Goal: Information Seeking & Learning: Check status

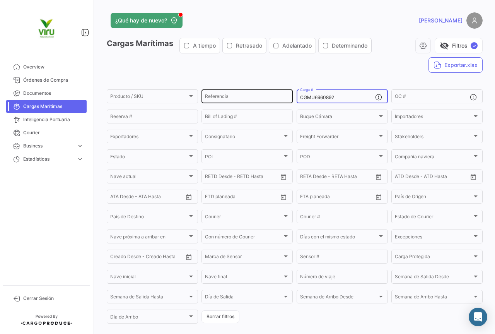
drag, startPoint x: 334, startPoint y: 97, endPoint x: 282, endPoint y: 100, distance: 51.9
click at [0, 0] on div "Producto / SKU Producto / SKU Referencia CGMU6960892 Carga # OC # Reserva # Bil…" at bounding box center [0, 0] width 0 height 0
paste input "MEDU9632460"
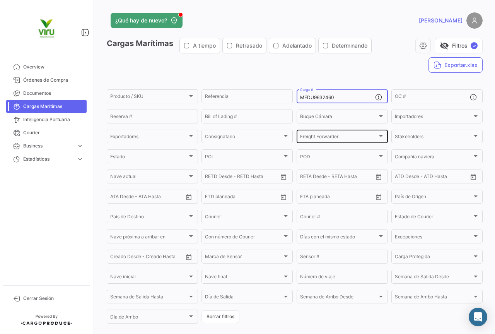
scroll to position [78, 0]
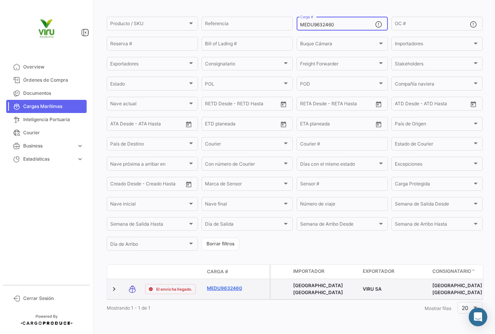
type input "MEDU9632460"
click at [233, 284] on link "MEDU9632460" at bounding box center [227, 287] width 40 height 7
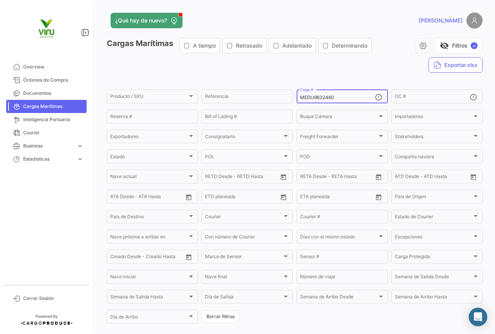
drag, startPoint x: 342, startPoint y: 97, endPoint x: 295, endPoint y: 98, distance: 47.2
click at [296, 98] on div "MEDU9632460 Carga #" at bounding box center [341, 95] width 91 height 15
paste input "747751"
type input "MEDU9747751"
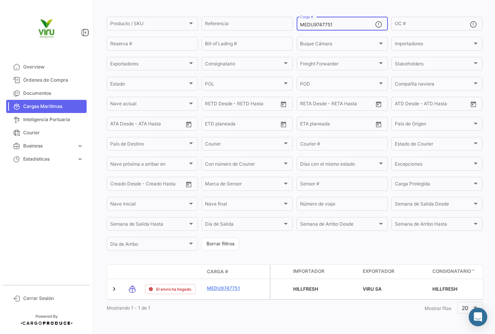
scroll to position [78, 0]
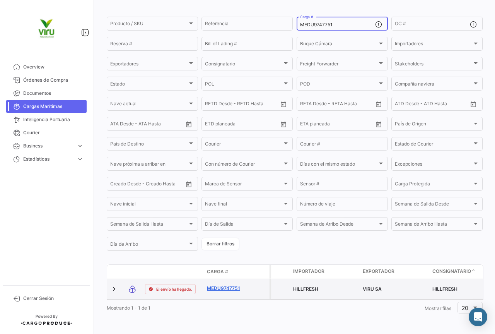
click at [221, 285] on link "MEDU9747751" at bounding box center [227, 287] width 40 height 7
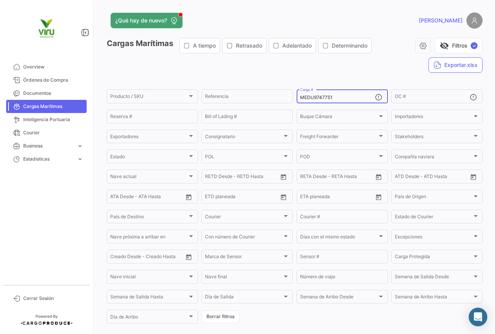
drag, startPoint x: 337, startPoint y: 99, endPoint x: 297, endPoint y: 99, distance: 40.6
click at [297, 99] on div "MEDU9747751 Carga #" at bounding box center [341, 95] width 91 height 15
paste input "[DATE]"
drag, startPoint x: 334, startPoint y: 96, endPoint x: 293, endPoint y: 100, distance: 41.2
click at [293, 100] on form "Producto / SKU Producto / SKU Referencia [DATE] Carga # OC # Reserva # Bill of …" at bounding box center [295, 206] width 376 height 236
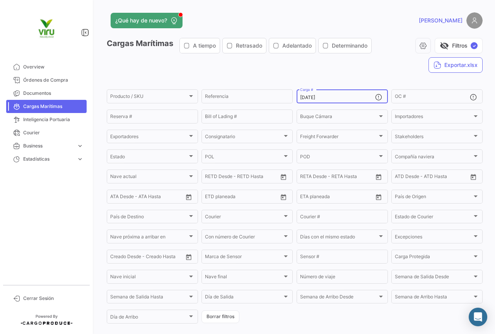
paste input "MEDU9879280"
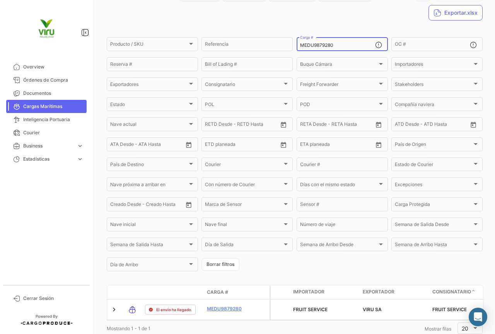
scroll to position [72, 0]
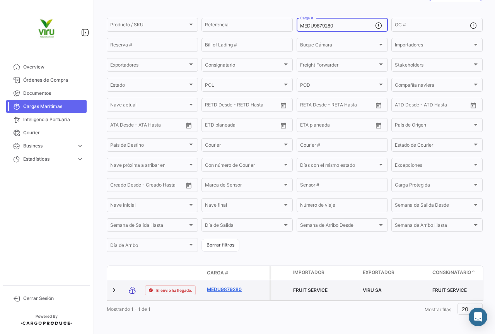
type input "MEDU9879280"
click at [231, 290] on link "MEDU9879280" at bounding box center [227, 289] width 40 height 7
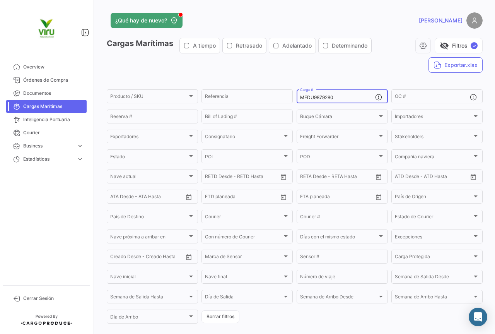
drag, startPoint x: 337, startPoint y: 98, endPoint x: 354, endPoint y: 97, distance: 17.0
click at [0, 0] on div "Producto / SKU Producto / SKU Referencia MEDU9879280 Carga # OC # Reserva # Bil…" at bounding box center [0, 0] width 0 height 0
paste input "626301"
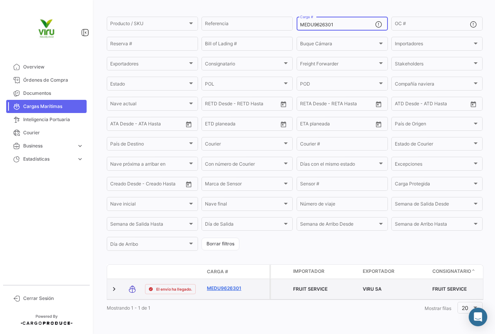
type input "MEDU9626301"
click at [231, 284] on link "MEDU9626301" at bounding box center [227, 287] width 40 height 7
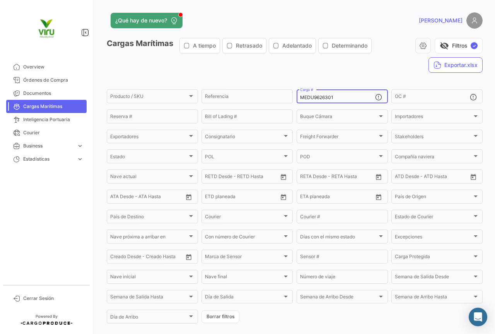
drag, startPoint x: 346, startPoint y: 99, endPoint x: 295, endPoint y: 101, distance: 50.3
click at [296, 101] on div "MEDU9626301 Carga #" at bounding box center [341, 95] width 91 height 15
paste input "879280"
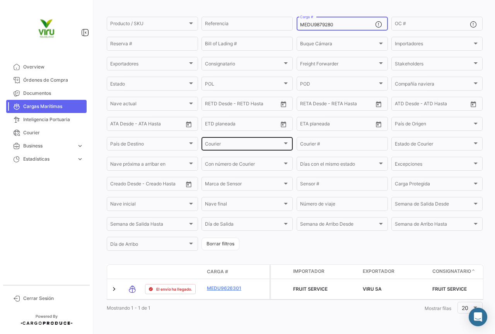
scroll to position [78, 0]
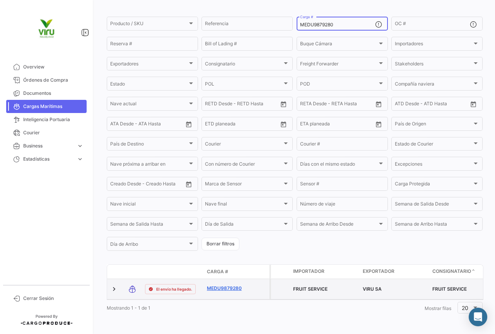
type input "MEDU9879280"
click at [227, 284] on link "MEDU9879280" at bounding box center [227, 287] width 40 height 7
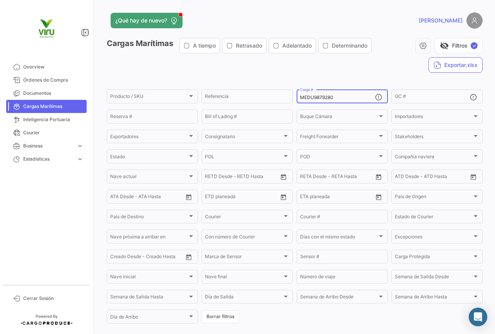
drag, startPoint x: 350, startPoint y: 96, endPoint x: 295, endPoint y: 97, distance: 54.5
click at [296, 97] on div "MEDU9879280 Carga #" at bounding box center [341, 95] width 91 height 15
paste input "778109"
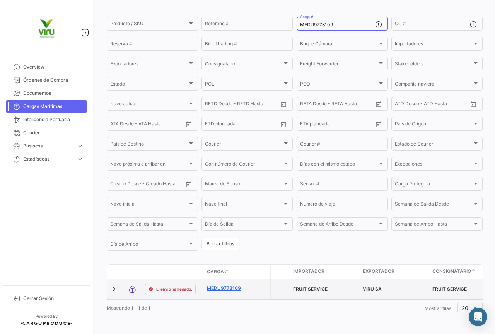
type input "MEDU9778109"
click at [235, 284] on link "MEDU9778109" at bounding box center [227, 287] width 40 height 7
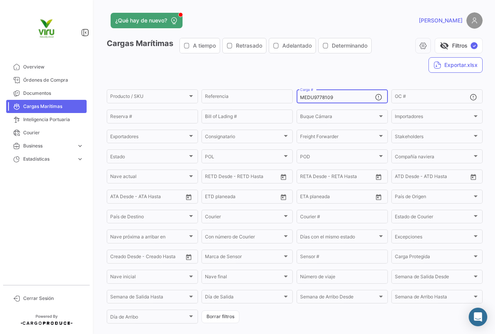
drag, startPoint x: 345, startPoint y: 97, endPoint x: 293, endPoint y: 98, distance: 51.4
click at [293, 98] on form "Producto / SKU Producto / SKU Referencia MEDU9778109 Carga # OC # Reserva # Bil…" at bounding box center [295, 206] width 376 height 236
paste input "1992"
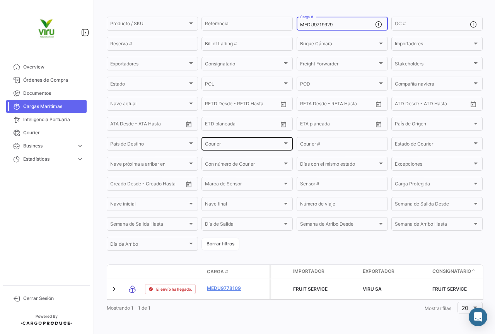
scroll to position [78, 0]
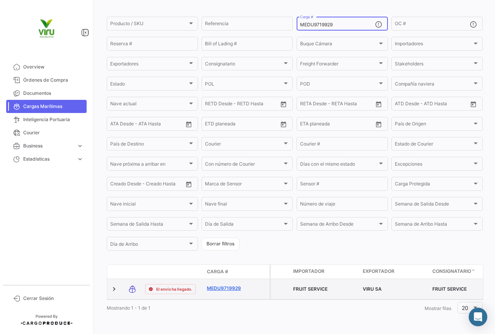
type input "MEDU9719929"
click at [227, 284] on link "MEDU9719929" at bounding box center [227, 287] width 40 height 7
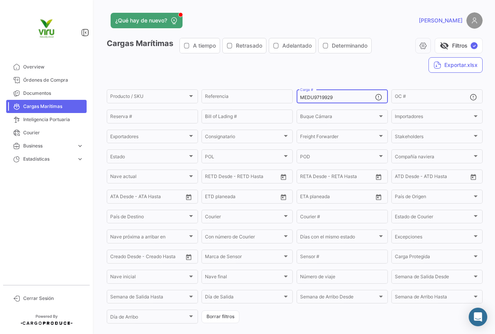
drag, startPoint x: 339, startPoint y: 95, endPoint x: 297, endPoint y: 96, distance: 42.1
click at [297, 96] on div "MEDU9719929 Carga #" at bounding box center [341, 95] width 91 height 15
paste input "MAU1353835"
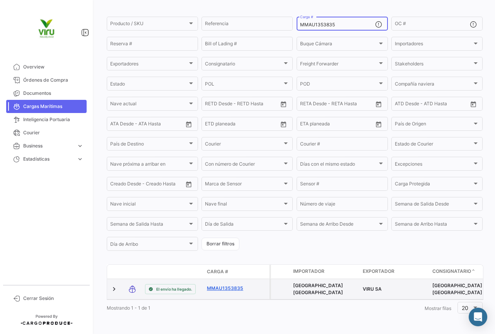
type input "MMAU1353835"
click at [232, 284] on link "MMAU1353835" at bounding box center [227, 287] width 40 height 7
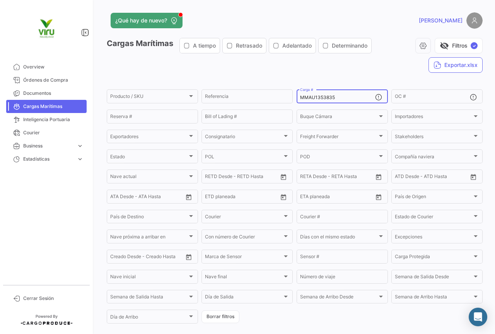
drag, startPoint x: 351, startPoint y: 98, endPoint x: 294, endPoint y: 100, distance: 57.6
click at [294, 100] on form "Producto / SKU Producto / SKU Referencia MMAU1353835 Carga # OC # Reserva # Bil…" at bounding box center [295, 206] width 376 height 236
paste input "69750"
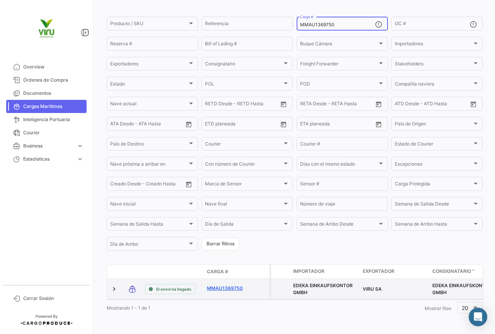
type input "MMAU1369750"
click at [227, 284] on link "MMAU1369750" at bounding box center [227, 287] width 40 height 7
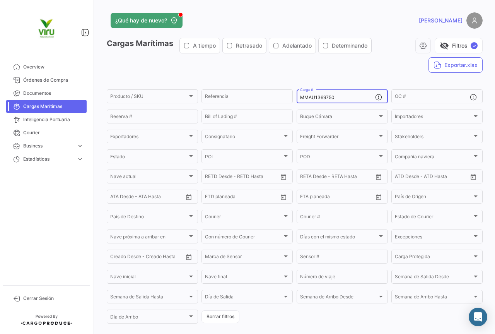
drag, startPoint x: 342, startPoint y: 95, endPoint x: 295, endPoint y: 99, distance: 46.5
click at [296, 99] on div "MMAU1369750 Carga #" at bounding box center [341, 95] width 91 height 15
paste input "RFU0002267"
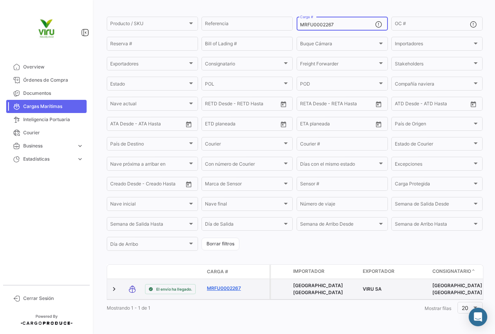
type input "MRFU0002267"
click at [225, 284] on link "MRFU0002267" at bounding box center [227, 287] width 40 height 7
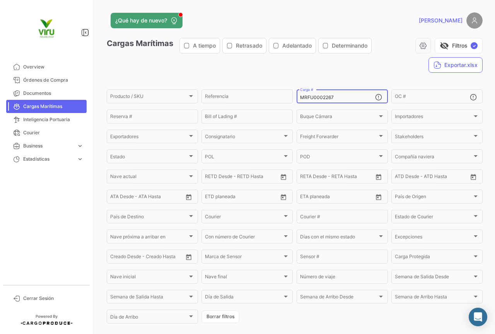
drag, startPoint x: 333, startPoint y: 97, endPoint x: 296, endPoint y: 98, distance: 37.5
click at [296, 98] on div "MRFU0002267 Carga #" at bounding box center [341, 95] width 91 height 15
paste input "MAU1343185"
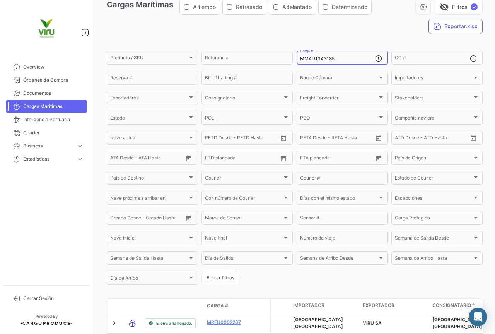
scroll to position [77, 0]
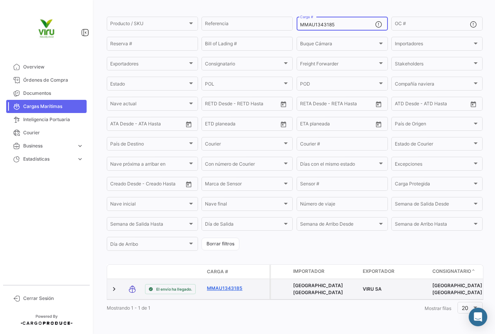
type input "MMAU1343185"
click at [226, 284] on link "MMAU1343185" at bounding box center [227, 287] width 40 height 7
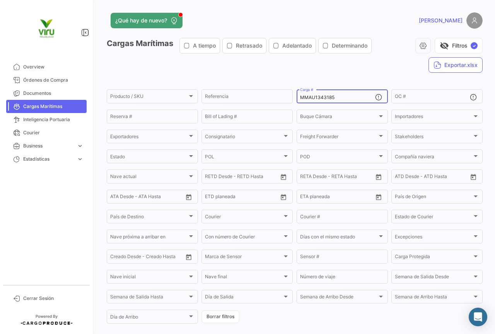
drag, startPoint x: 340, startPoint y: 97, endPoint x: 296, endPoint y: 95, distance: 43.7
click at [296, 95] on div "MMAU1343185 Carga #" at bounding box center [341, 95] width 91 height 15
paste input "23846"
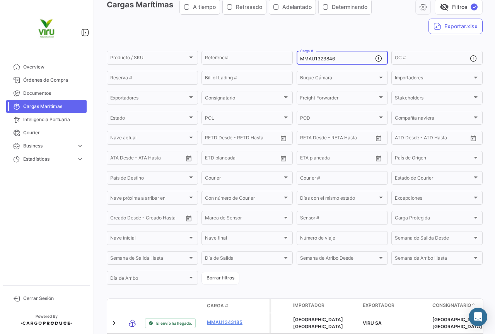
scroll to position [77, 0]
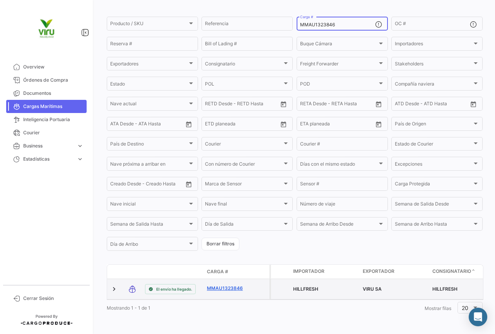
type input "MMAU1323846"
click at [227, 284] on link "MMAU1323846" at bounding box center [227, 287] width 40 height 7
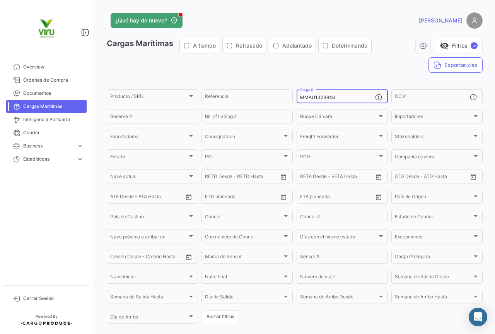
drag, startPoint x: 336, startPoint y: 97, endPoint x: 295, endPoint y: 99, distance: 41.0
click at [296, 99] on div "MMAU1323846 Carga #" at bounding box center [341, 95] width 91 height 15
paste input "56217"
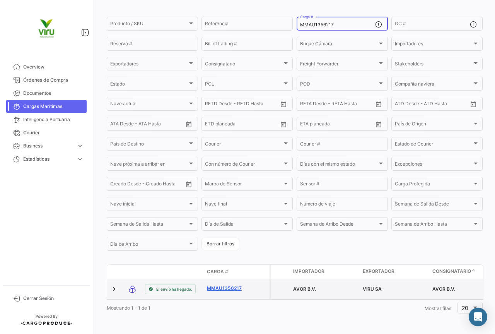
type input "MMAU1356217"
click at [230, 284] on link "MMAU1356217" at bounding box center [227, 287] width 40 height 7
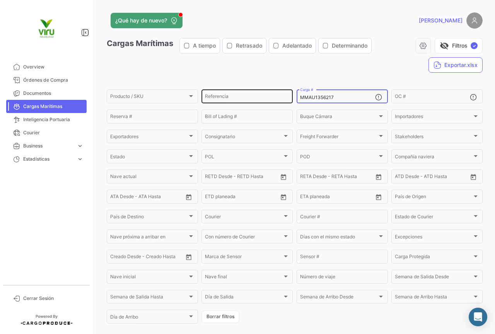
drag, startPoint x: 344, startPoint y: 96, endPoint x: 289, endPoint y: 99, distance: 54.9
click at [0, 0] on div "Producto / SKU Producto / SKU Referencia MMAU1356217 Carga # OC # Reserva # Bil…" at bounding box center [0, 0] width 0 height 0
paste input "01678"
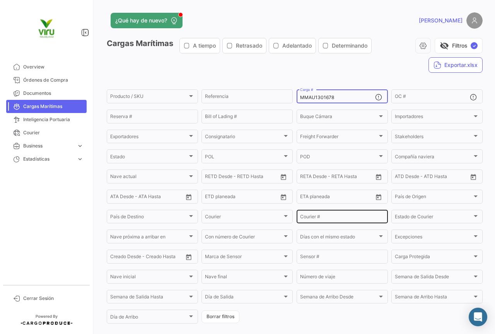
scroll to position [78, 0]
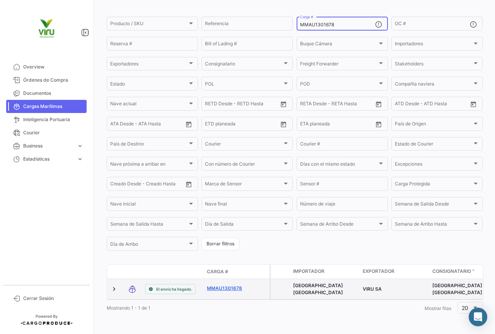
type input "MMAU1301678"
click at [235, 284] on link "MMAU1301678" at bounding box center [227, 287] width 40 height 7
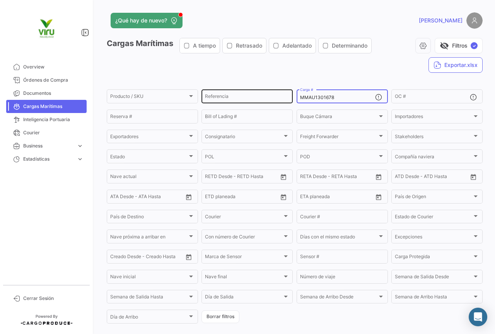
drag, startPoint x: 339, startPoint y: 96, endPoint x: 290, endPoint y: 96, distance: 49.1
click at [0, 0] on div "Producto / SKU Producto / SKU Referencia MMAU1301678 Carga # OC # Reserva # Bil…" at bounding box center [0, 0] width 0 height 0
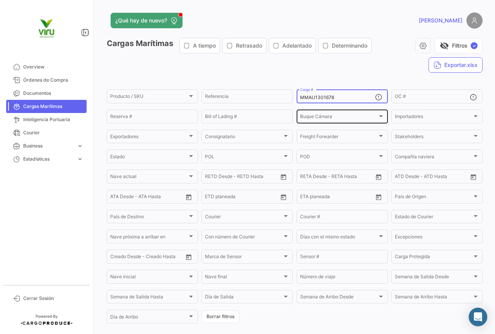
paste input "CGMU6989324"
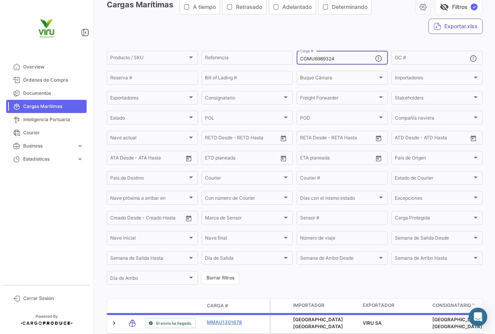
scroll to position [77, 0]
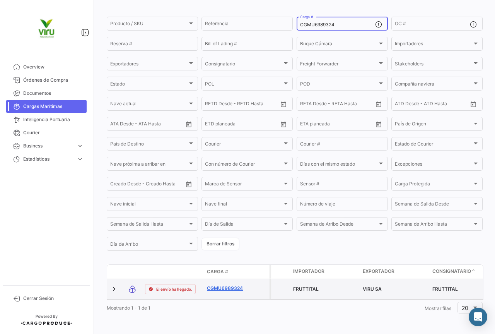
type input "CGMU6989324"
click at [227, 284] on link "CGMU6989324" at bounding box center [227, 287] width 40 height 7
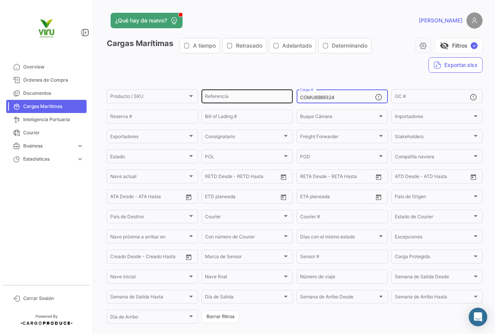
drag, startPoint x: 337, startPoint y: 96, endPoint x: 289, endPoint y: 97, distance: 48.3
click at [0, 0] on div "Producto / SKU Producto / SKU Referencia CGMU6989324 Carga # OC # Reserva # Bil…" at bounding box center [0, 0] width 0 height 0
paste input "16945 CGMU6916251 CGMU6913910 CGMU7023660 CGMU6927261 CGMU6973890 CGMU7011437 C…"
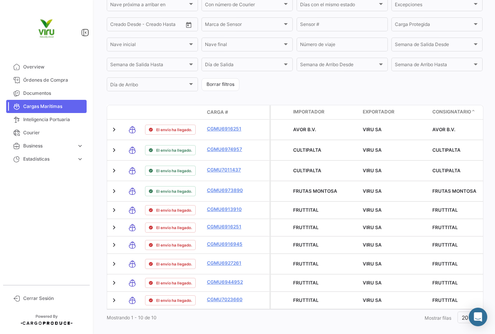
scroll to position [263, 0]
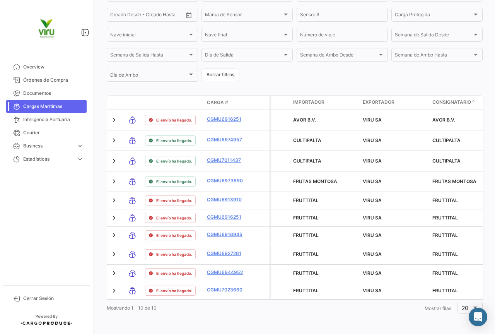
type input "CGMU6916945, CGMU6916251, CGMU6913910, CGMU7023660, CGMU6927261, CGMU6973890, C…"
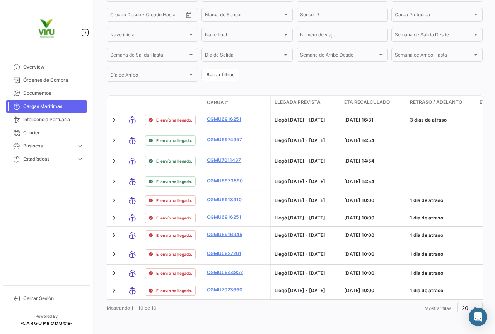
scroll to position [0, 626]
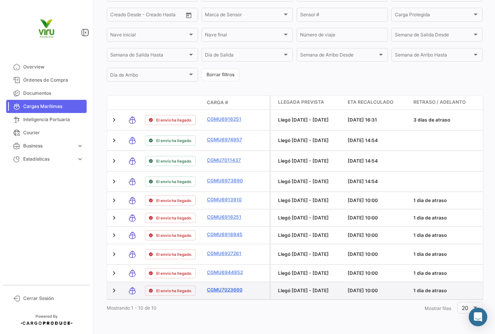
click at [233, 286] on link "CGMU7023660" at bounding box center [227, 289] width 40 height 7
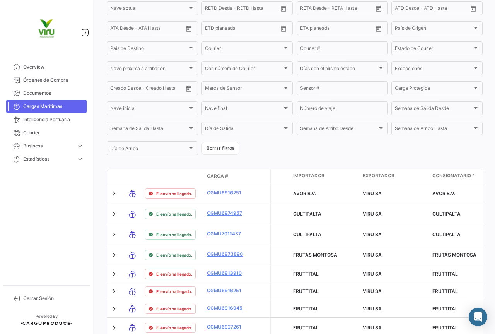
scroll to position [263, 0]
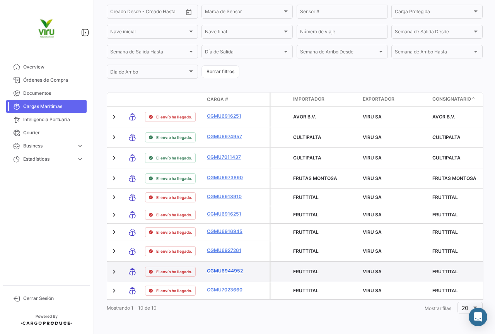
click at [230, 267] on link "CGMU6944952" at bounding box center [227, 270] width 40 height 7
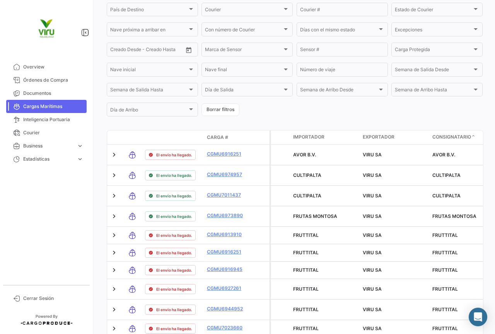
scroll to position [245, 0]
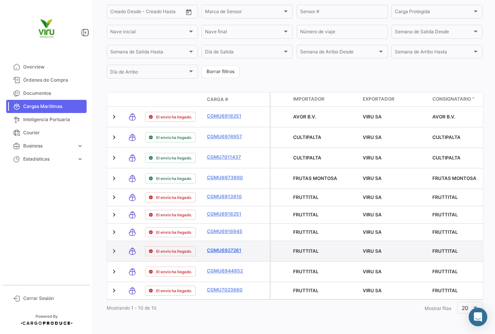
click at [234, 254] on link "CGMU6927261" at bounding box center [227, 250] width 40 height 7
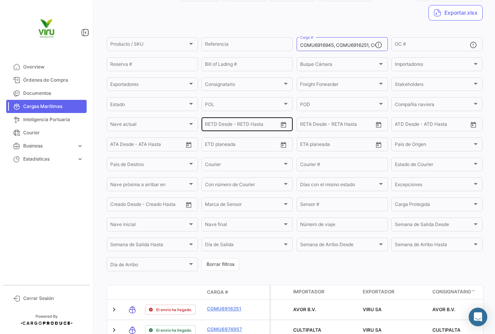
scroll to position [245, 0]
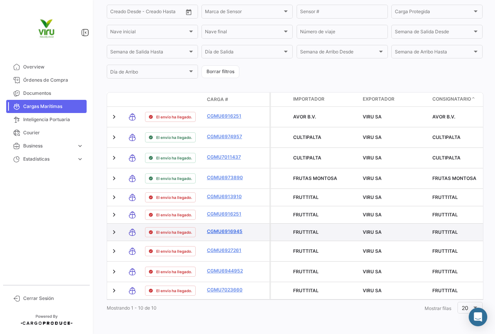
click at [226, 235] on link "CGMU6916945" at bounding box center [227, 231] width 40 height 7
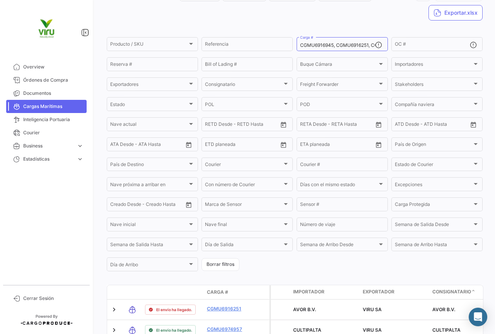
scroll to position [263, 0]
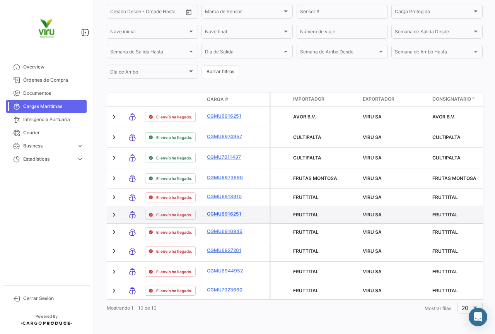
click at [216, 210] on link "CGMU6916251" at bounding box center [227, 213] width 40 height 7
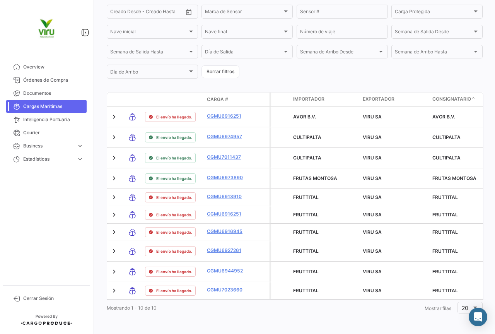
scroll to position [263, 0]
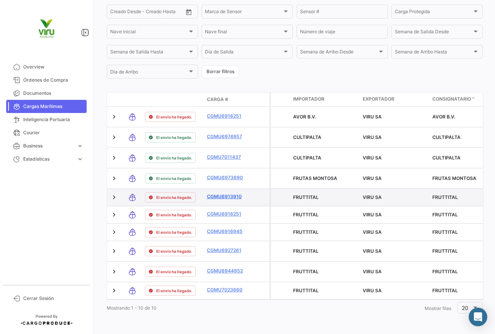
click at [234, 193] on link "CGMU6913910" at bounding box center [227, 196] width 40 height 7
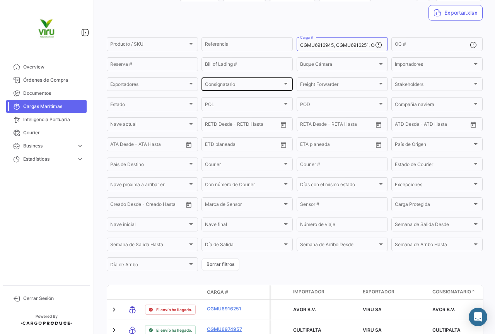
scroll to position [168, 0]
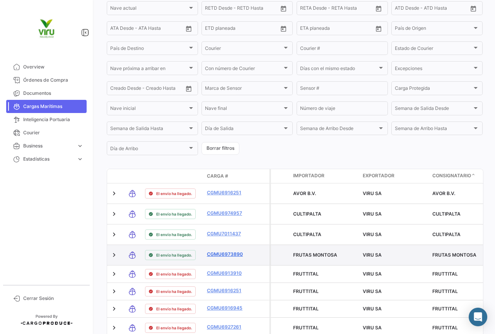
click at [232, 252] on link "CGMU6973890" at bounding box center [227, 253] width 40 height 7
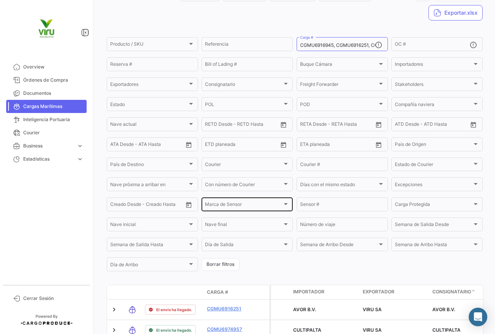
scroll to position [168, 0]
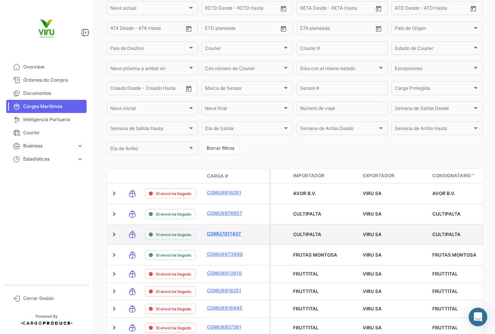
click at [233, 237] on link "CGMU7011437" at bounding box center [227, 233] width 40 height 7
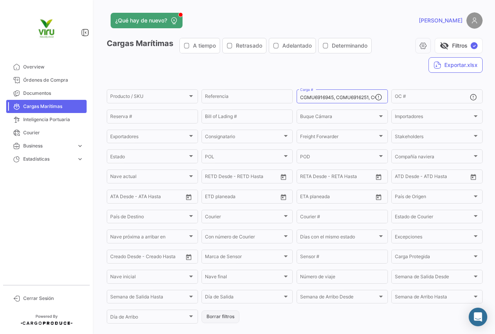
click at [218, 313] on button "Borrar filtros" at bounding box center [220, 316] width 38 height 13
click at [313, 100] on input "Carga #" at bounding box center [337, 97] width 75 height 5
paste input "CGMU6994850"
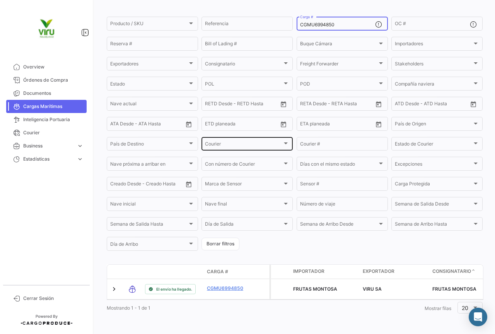
scroll to position [78, 0]
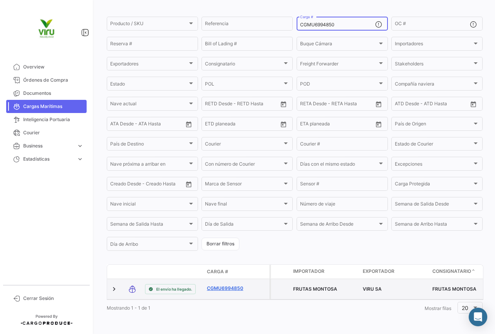
type input "CGMU6994850"
click at [223, 284] on link "CGMU6994850" at bounding box center [227, 287] width 40 height 7
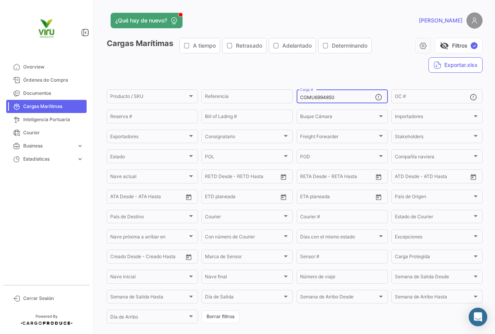
drag, startPoint x: 337, startPoint y: 99, endPoint x: 292, endPoint y: 91, distance: 45.8
click at [292, 91] on form "Producto / SKU Producto / SKU Referencia CGMU6994850 Carga # OC # Reserva # Bil…" at bounding box center [295, 206] width 376 height 236
paste input "2568"
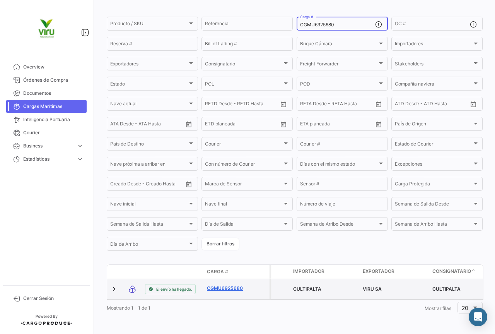
type input "CGMU6925680"
click at [229, 284] on link "CGMU6925680" at bounding box center [227, 287] width 40 height 7
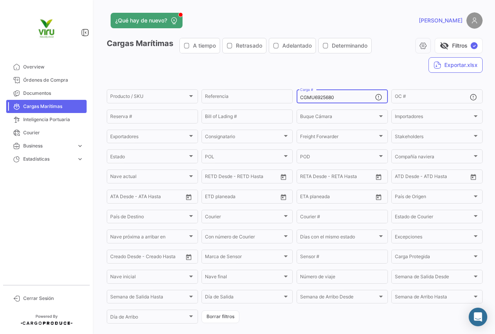
drag, startPoint x: 343, startPoint y: 95, endPoint x: 295, endPoint y: 96, distance: 48.7
click at [296, 96] on div "CGMU6925680 Carga #" at bounding box center [341, 95] width 91 height 15
paste input "HLBU6217153"
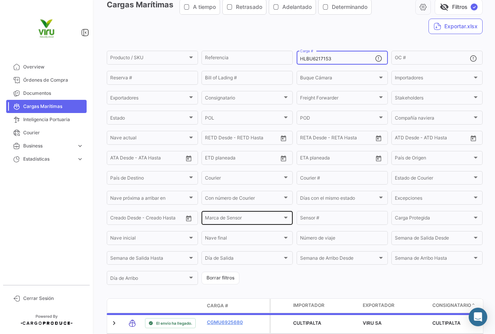
scroll to position [77, 0]
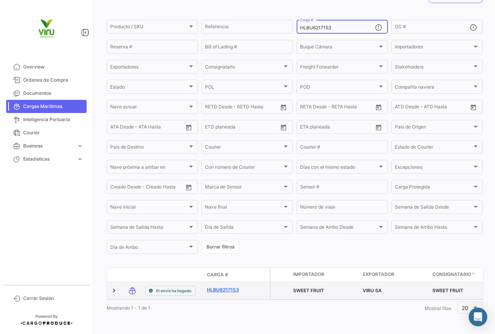
type input "HLBU6217153"
click at [218, 286] on link "HLBU6217153" at bounding box center [227, 289] width 40 height 7
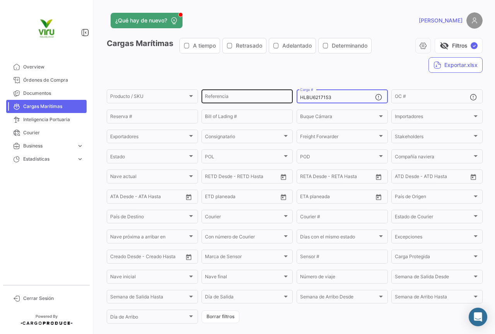
drag, startPoint x: 349, startPoint y: 96, endPoint x: 291, endPoint y: 97, distance: 58.8
click at [0, 0] on div "Producto / SKU Producto / SKU Referencia HLBU6217153 Carga # OC # Reserva # Bil…" at bounding box center [0, 0] width 0 height 0
paste input "9456085"
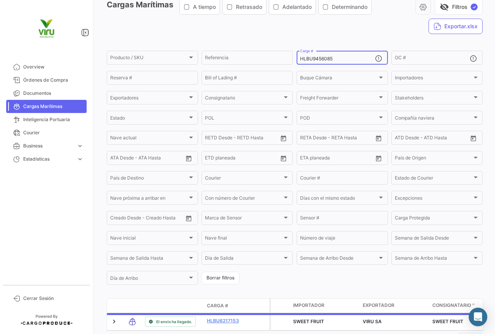
scroll to position [77, 0]
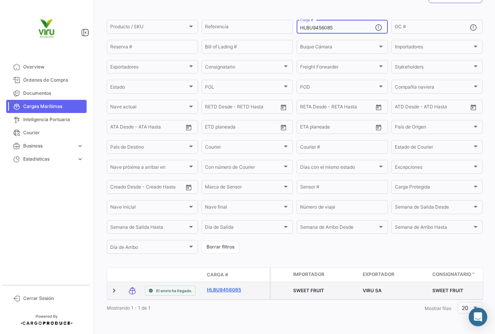
type input "HLBU9456085"
click at [222, 286] on link "HLBU9456085" at bounding box center [227, 289] width 40 height 7
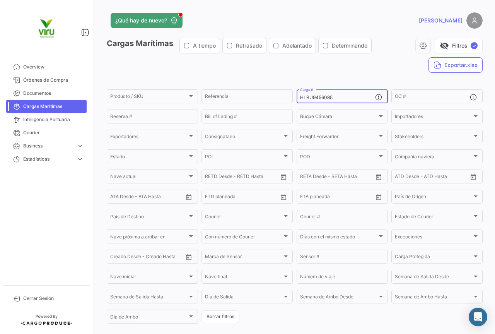
drag, startPoint x: 343, startPoint y: 98, endPoint x: 298, endPoint y: 97, distance: 44.5
click at [300, 97] on input "HLBU9456085" at bounding box center [337, 97] width 75 height 5
paste input "CGMU6969673"
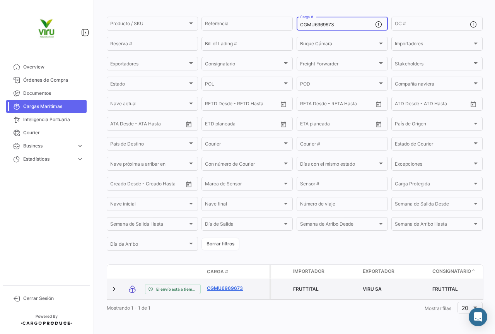
scroll to position [75, 0]
type input "CGMU6969673"
click at [229, 285] on link "CGMU6969673" at bounding box center [227, 287] width 40 height 7
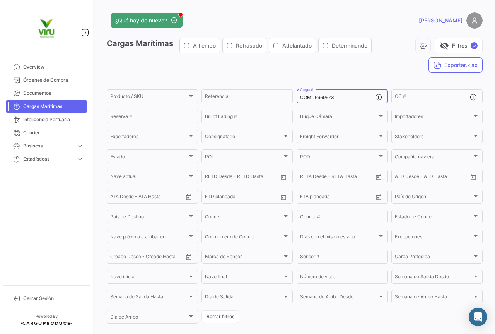
drag, startPoint x: 353, startPoint y: 94, endPoint x: 341, endPoint y: 94, distance: 11.6
click at [341, 94] on div "CGMU6969673 Carga #" at bounding box center [337, 95] width 75 height 15
drag, startPoint x: 344, startPoint y: 97, endPoint x: 294, endPoint y: 94, distance: 50.0
click at [296, 94] on div "CGMU6969673 Carga #" at bounding box center [341, 95] width 91 height 15
paste input "16436"
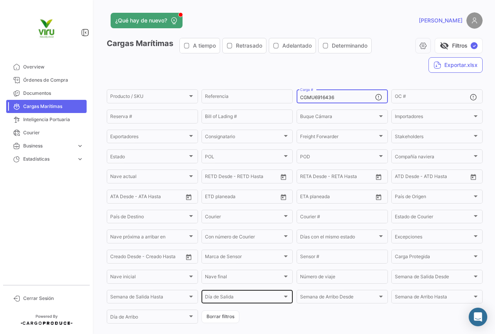
scroll to position [75, 0]
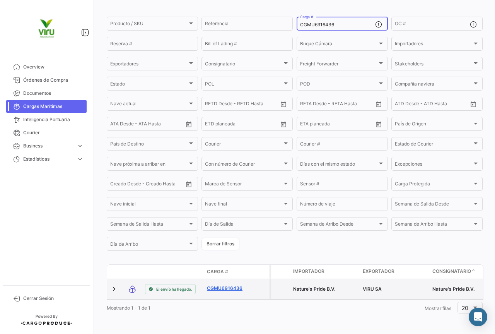
type input "CGMU6916436"
click at [226, 284] on link "CGMU6916436" at bounding box center [227, 287] width 40 height 7
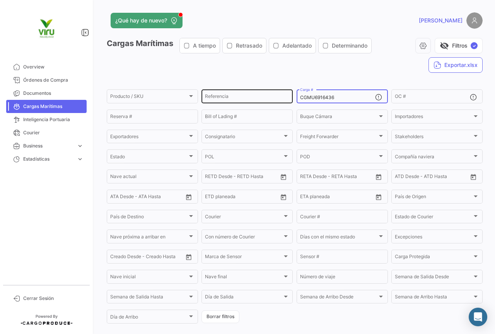
drag, startPoint x: 351, startPoint y: 96, endPoint x: 288, endPoint y: 99, distance: 63.4
click at [0, 0] on div "Producto / SKU Producto / SKU Referencia CGMU6916436 Carga # OC # Reserva # Bil…" at bounding box center [0, 0] width 0 height 0
paste input "HLBU9820540"
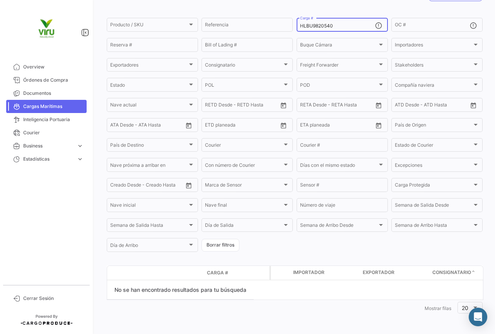
scroll to position [72, 0]
drag, startPoint x: 339, startPoint y: 24, endPoint x: 296, endPoint y: 25, distance: 43.3
click at [296, 25] on div "HLBU9820540 Carga #" at bounding box center [341, 24] width 91 height 15
paste input "ZMOU8958156"
drag, startPoint x: 337, startPoint y: 26, endPoint x: 295, endPoint y: 23, distance: 42.2
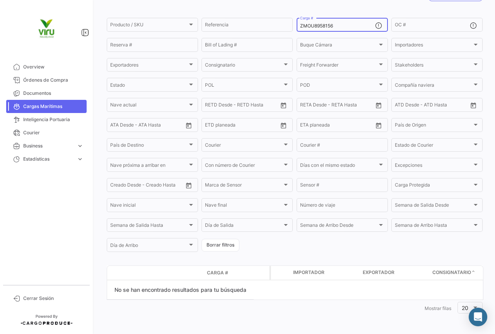
click at [296, 23] on div "ZMOU8958156 Carga #" at bounding box center [341, 24] width 91 height 15
paste input "TLLU1079773"
drag, startPoint x: 349, startPoint y: 26, endPoint x: 290, endPoint y: 21, distance: 59.7
click at [0, 0] on div "Producto / SKU Producto / SKU Referencia TLLU1079773 Carga # OC # Reserva # Bil…" at bounding box center [0, 0] width 0 height 0
paste input "MEDU965709"
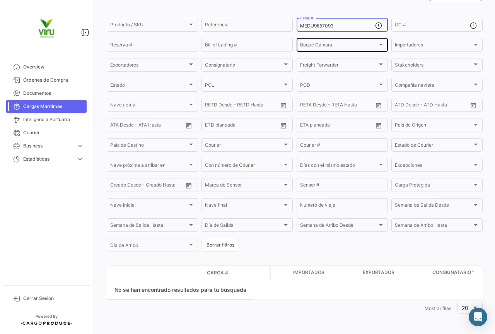
type input "MEDU9657093"
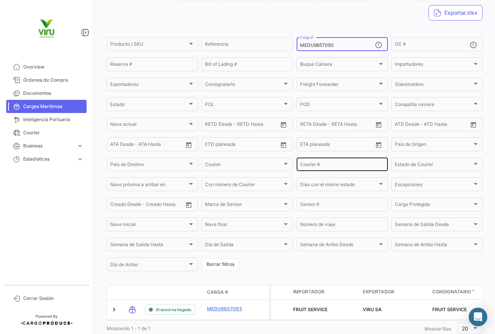
scroll to position [77, 0]
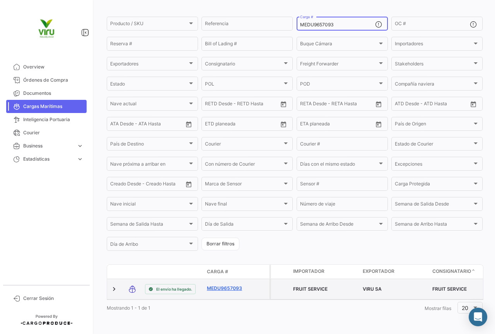
click at [217, 284] on link "MEDU9657093" at bounding box center [227, 287] width 40 height 7
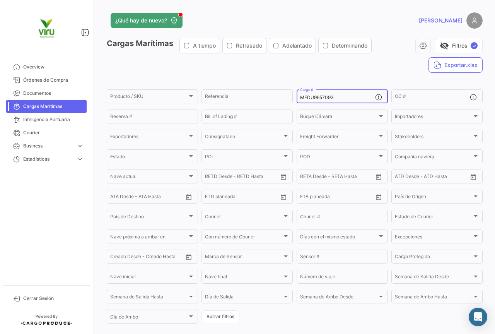
drag, startPoint x: 355, startPoint y: 97, endPoint x: 295, endPoint y: 99, distance: 60.3
click at [296, 99] on div "MEDU9657093 Carga #" at bounding box center [341, 95] width 91 height 15
paste input "CGMU6984699"
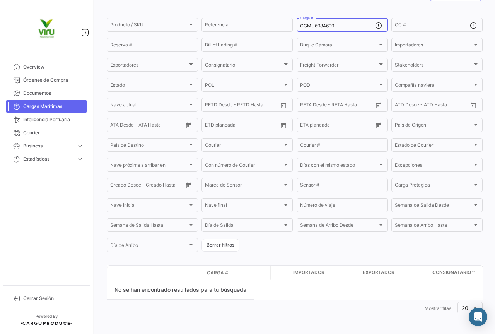
scroll to position [72, 0]
drag, startPoint x: 336, startPoint y: 29, endPoint x: 299, endPoint y: 26, distance: 36.4
click at [300, 26] on input "CGMU6984699" at bounding box center [337, 25] width 75 height 5
paste input "98310"
drag, startPoint x: 333, startPoint y: 27, endPoint x: 291, endPoint y: 22, distance: 42.0
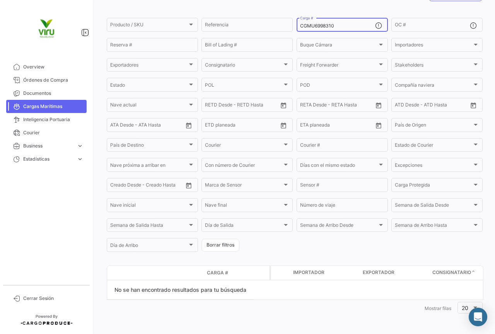
click at [291, 22] on form "Producto / SKU Producto / SKU Referencia CGMU6998310 Carga # OC # Reserva # Bil…" at bounding box center [295, 135] width 376 height 236
paste input "7000094"
drag, startPoint x: 344, startPoint y: 27, endPoint x: 294, endPoint y: 27, distance: 49.5
click at [296, 27] on div "CGMU7000094 Carga #" at bounding box center [341, 24] width 91 height 15
paste input "MMAU133384"
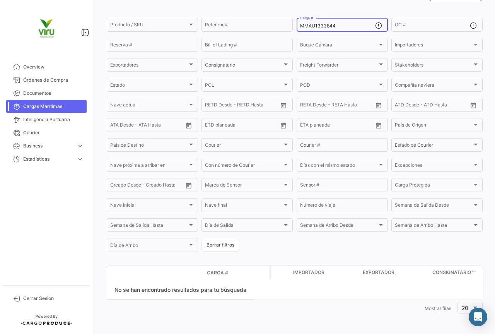
drag, startPoint x: 337, startPoint y: 26, endPoint x: 294, endPoint y: 22, distance: 43.5
click at [294, 22] on form "Producto / SKU Producto / SKU Referencia MMAU1333844 Carga # OC # Reserva # Bil…" at bounding box center [295, 135] width 376 height 236
paste input "TLLU1080012 TLLU1079201 TLLU1078822 TLLU1079834 ZMOU5560195"
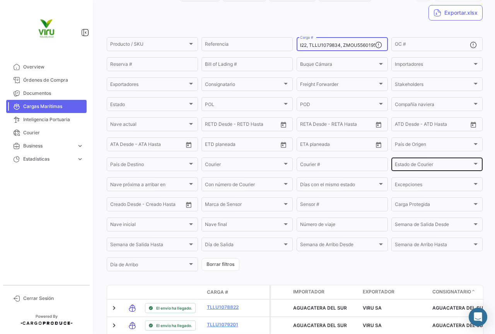
scroll to position [160, 0]
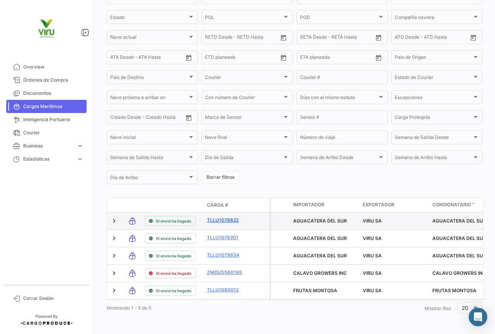
type input "TLLU1080012, TLLU1079201, TLLU1078822, TLLU1079834, ZMOU5560195"
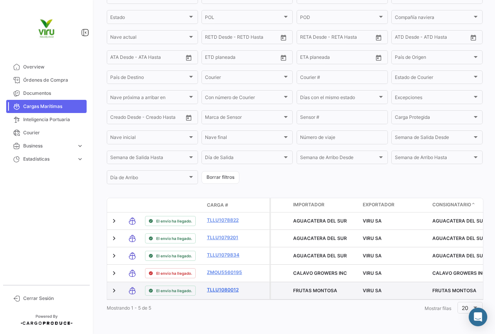
click at [229, 286] on link "TLLU1080012" at bounding box center [227, 289] width 40 height 7
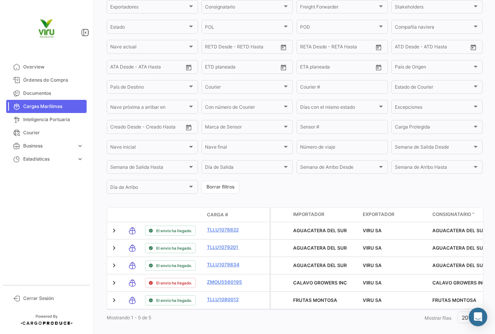
scroll to position [160, 0]
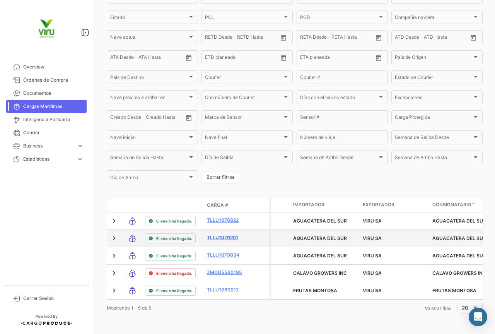
click at [232, 234] on link "TLLU1079201" at bounding box center [227, 237] width 40 height 7
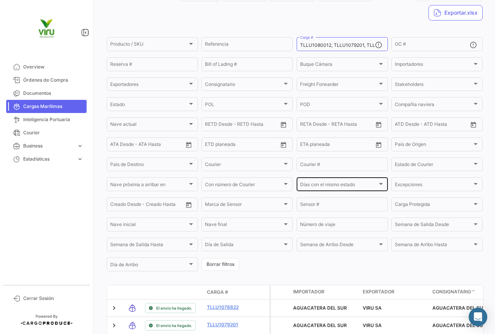
scroll to position [160, 0]
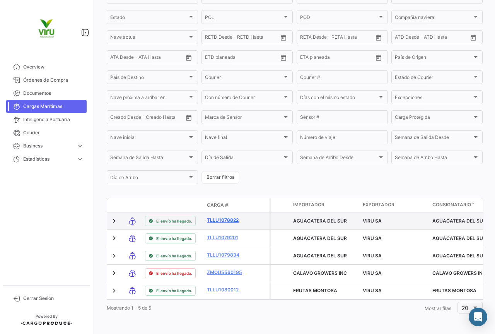
click at [237, 216] on link "TLLU1078822" at bounding box center [227, 219] width 40 height 7
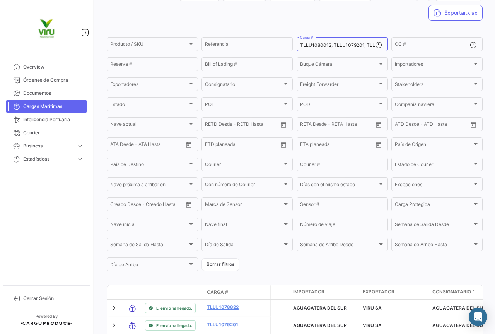
scroll to position [160, 0]
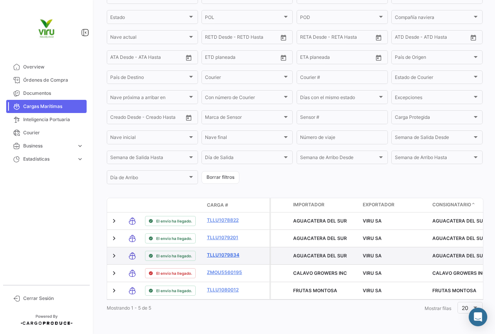
click at [232, 251] on link "TLLU1079834" at bounding box center [227, 254] width 40 height 7
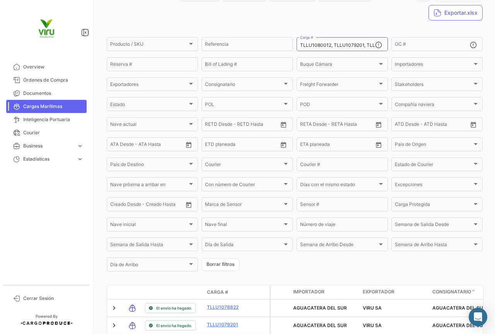
scroll to position [160, 0]
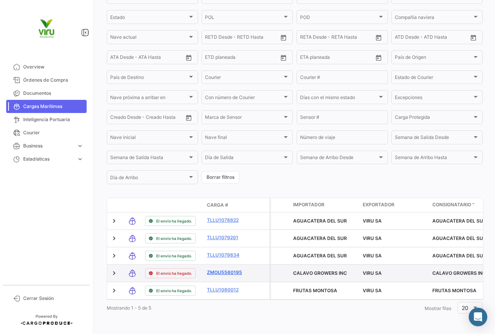
click at [233, 269] on link "ZMOU5560195" at bounding box center [227, 272] width 40 height 7
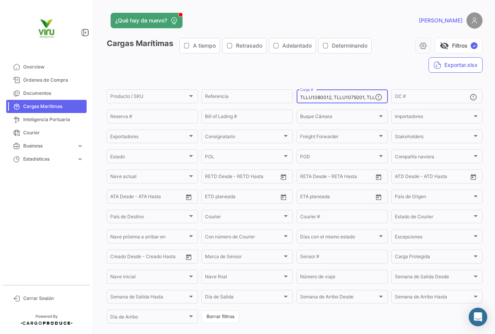
click at [350, 97] on input "TLLU1080012, TLLU1079201, TLLU1078822, TLLU1079834, ZMOU5560195" at bounding box center [337, 97] width 75 height 5
click at [225, 315] on button "Borrar filtros" at bounding box center [220, 316] width 38 height 13
click at [330, 95] on input "Carga #" at bounding box center [337, 97] width 75 height 5
paste input "MMAU1427460"
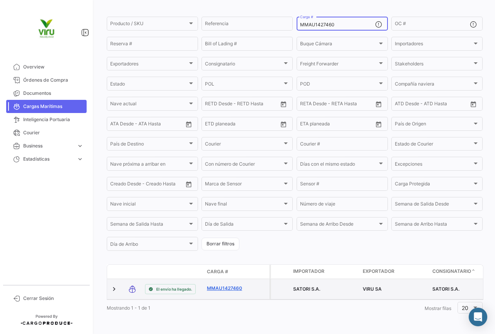
type input "MMAU1427460"
click at [214, 284] on link "MMAU1427460" at bounding box center [227, 287] width 40 height 7
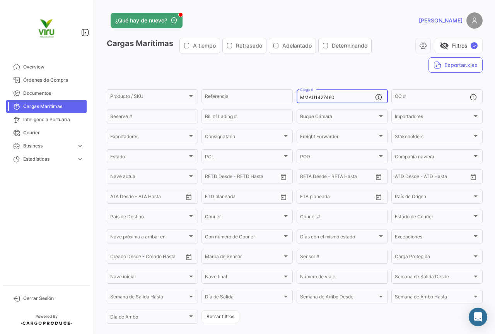
drag, startPoint x: 344, startPoint y: 96, endPoint x: 294, endPoint y: 97, distance: 49.9
click at [296, 97] on div "MMAU1427460 Carga #" at bounding box center [341, 95] width 91 height 15
paste input "15032"
type input "MMAU1415032"
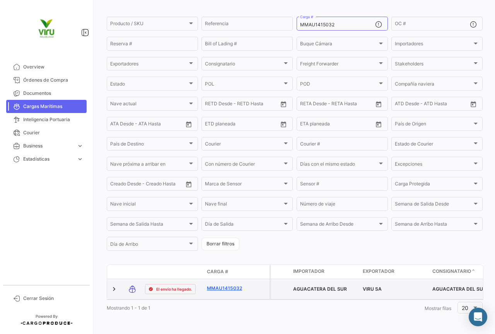
click at [235, 284] on link "MMAU1415032" at bounding box center [227, 287] width 40 height 7
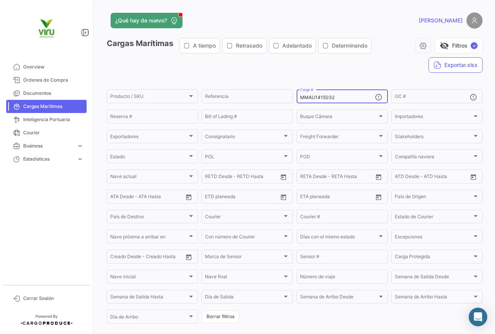
drag, startPoint x: 342, startPoint y: 97, endPoint x: 297, endPoint y: 98, distance: 45.6
click at [297, 98] on div "MMAU1415032 Carga #" at bounding box center [341, 95] width 91 height 15
paste input "308414"
type input "MMAU1308414"
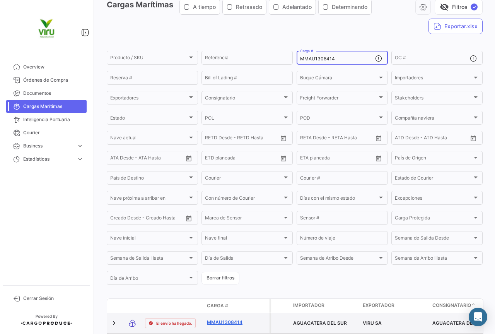
click at [232, 321] on link "MMAU1308414" at bounding box center [227, 322] width 40 height 7
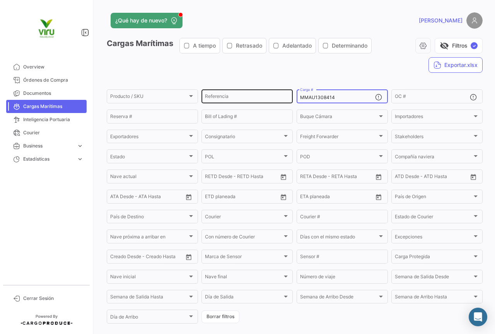
drag, startPoint x: 336, startPoint y: 97, endPoint x: 290, endPoint y: 100, distance: 46.8
click at [0, 0] on div "Producto / SKU Producto / SKU Referencia MMAU1308414 Carga # OC # Reserva # Bil…" at bounding box center [0, 0] width 0 height 0
paste input "CGMU6946359"
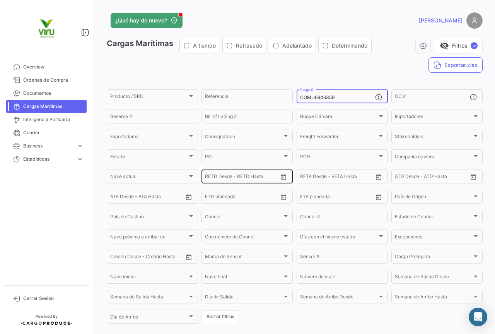
scroll to position [78, 0]
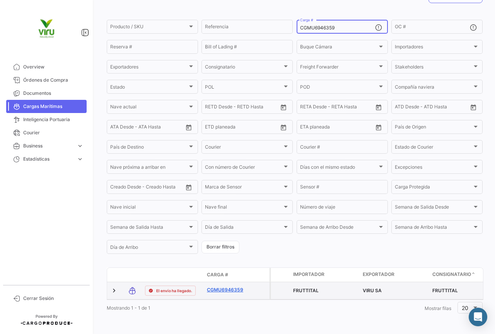
type input "CGMU6946359"
click at [226, 286] on link "CGMU6946359" at bounding box center [227, 289] width 40 height 7
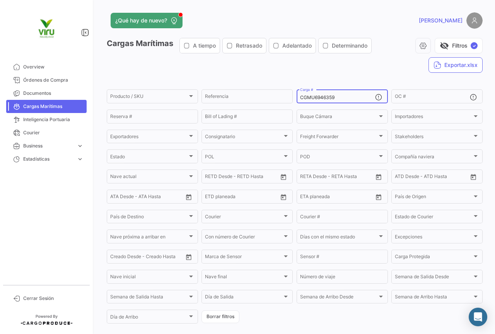
drag, startPoint x: 340, startPoint y: 97, endPoint x: 296, endPoint y: 98, distance: 44.1
click at [296, 98] on div "CGMU6946359 Carga #" at bounding box center [341, 95] width 91 height 15
paste input "CGMU7032260"
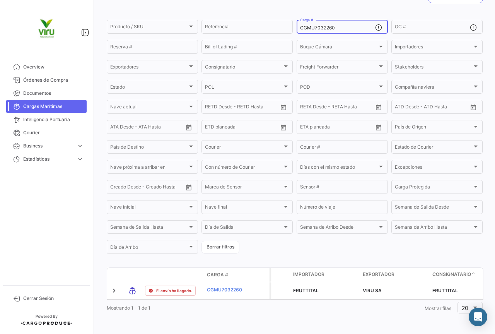
scroll to position [78, 0]
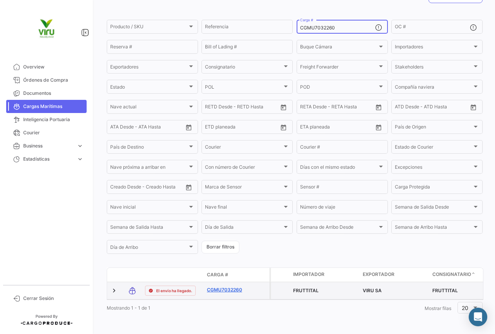
type input "CGMU7032260"
click at [239, 286] on link "CGMU7032260" at bounding box center [227, 289] width 40 height 7
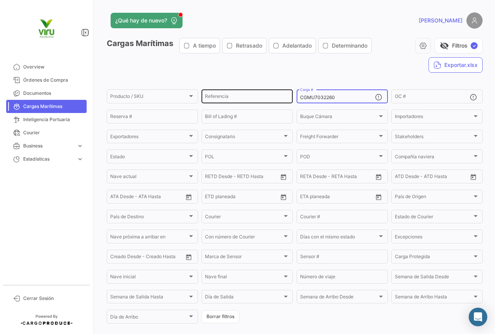
drag, startPoint x: 335, startPoint y: 97, endPoint x: 290, endPoint y: 98, distance: 45.2
click at [0, 0] on div "Producto / SKU Producto / SKU Referencia CGMU7032260 Carga # OC # Reserva # Bil…" at bounding box center [0, 0] width 0 height 0
paste input "MCAU6073009"
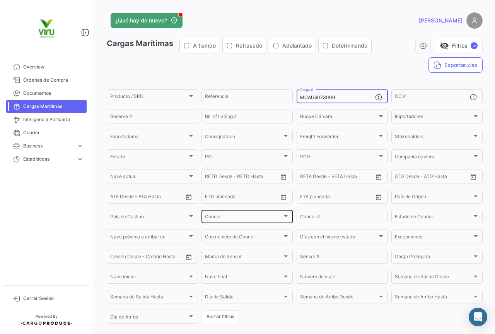
scroll to position [77, 0]
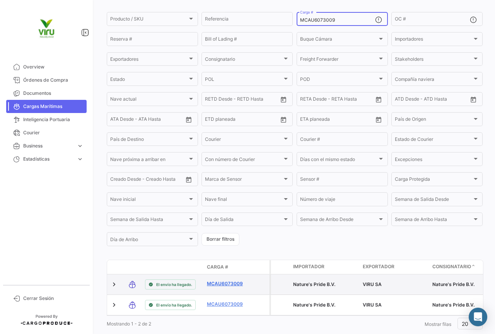
type input "MCAU6073009"
click at [229, 285] on link "MCAU6073009" at bounding box center [227, 283] width 40 height 7
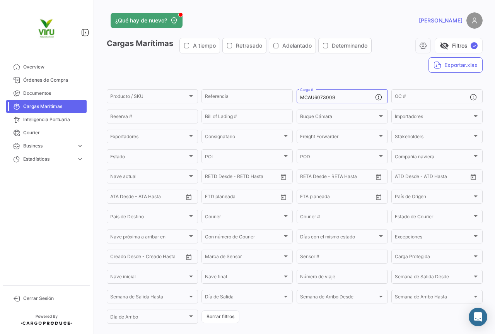
scroll to position [99, 0]
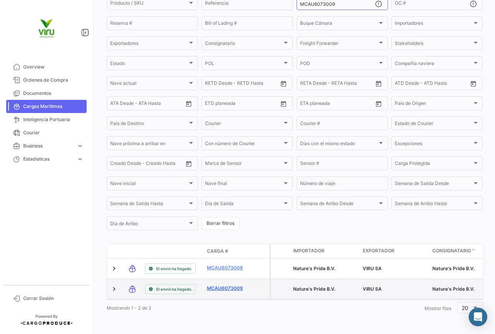
click at [233, 284] on link "MCAU6073009" at bounding box center [227, 287] width 40 height 7
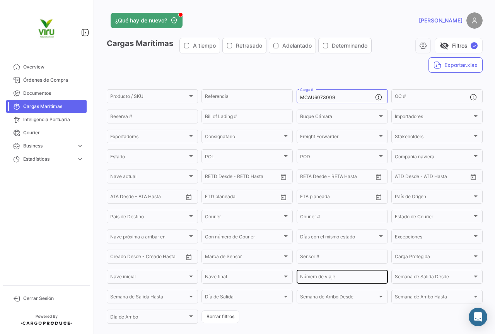
scroll to position [99, 0]
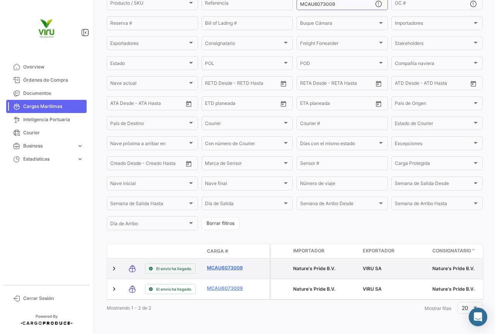
click at [237, 264] on link "MCAU6073009" at bounding box center [227, 267] width 40 height 7
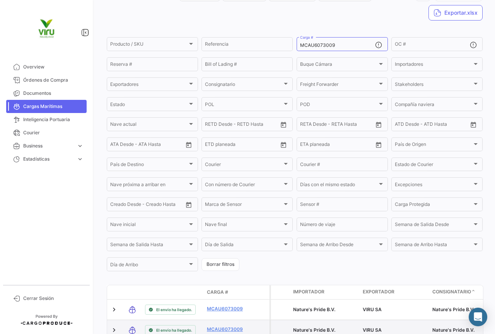
scroll to position [99, 0]
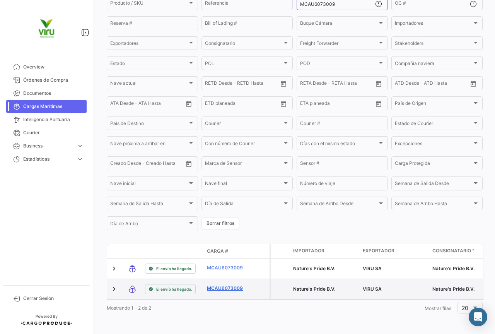
click at [223, 284] on link "MCAU6073009" at bounding box center [227, 287] width 40 height 7
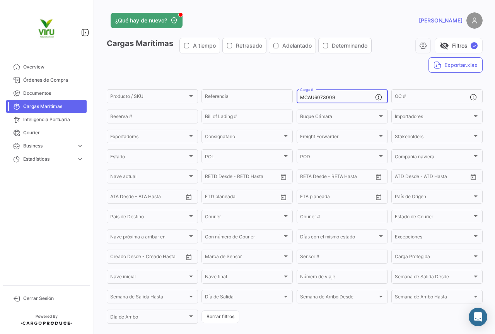
drag, startPoint x: 339, startPoint y: 98, endPoint x: 296, endPoint y: 98, distance: 42.1
click at [296, 98] on div "MCAU6073009 Carga #" at bounding box center [341, 95] width 91 height 15
paste input "RFU0026700"
type input "MRFU0026700"
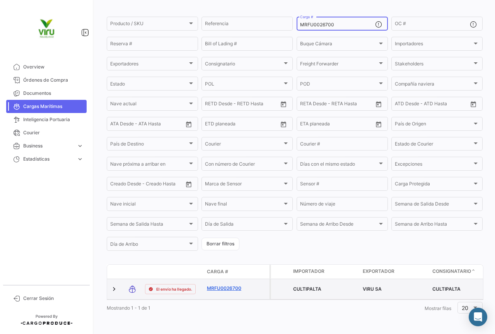
click at [219, 284] on link "MRFU0026700" at bounding box center [227, 287] width 40 height 7
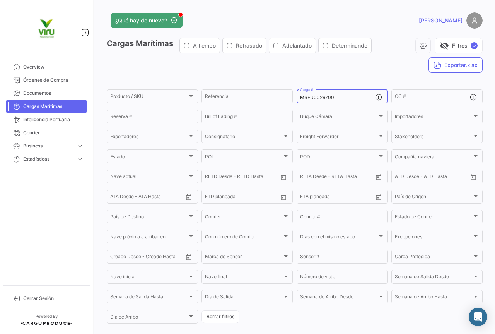
drag, startPoint x: 342, startPoint y: 96, endPoint x: 293, endPoint y: 96, distance: 48.7
click at [293, 96] on form "Producto / SKU Producto / SKU Referencia MRFU0026700 Carga # OC # Reserva # Bil…" at bounding box center [295, 206] width 376 height 236
paste input "MAU1312796"
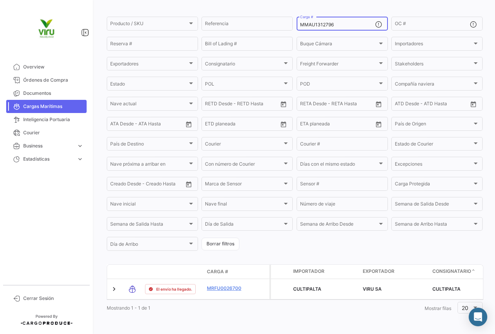
scroll to position [78, 0]
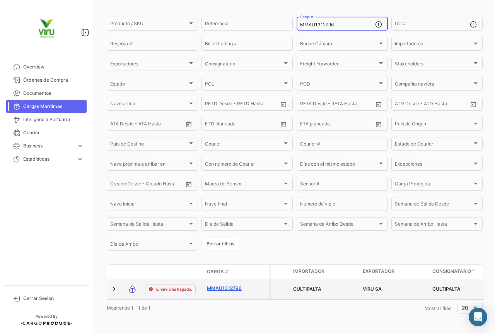
type input "MMAU1312796"
click at [232, 284] on link "MMAU1312796" at bounding box center [227, 287] width 40 height 7
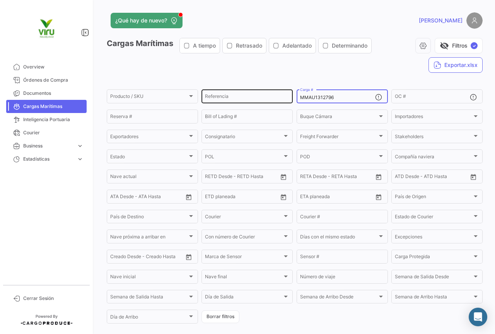
drag, startPoint x: 348, startPoint y: 99, endPoint x: 289, endPoint y: 100, distance: 59.1
click at [0, 0] on div "Producto / SKU Producto / SKU Referencia MMAU1312796 Carga # OC # Reserva # Bil…" at bounding box center [0, 0] width 0 height 0
paste input "446877"
type input "MMAU1446877"
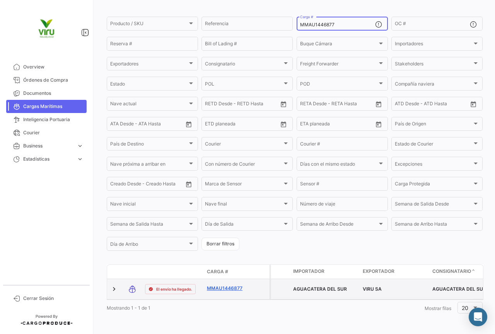
click at [228, 284] on link "MMAU1446877" at bounding box center [227, 287] width 40 height 7
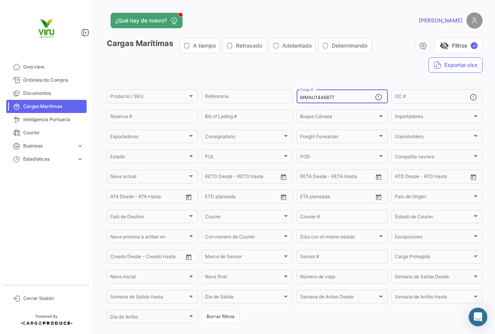
drag, startPoint x: 346, startPoint y: 98, endPoint x: 297, endPoint y: 98, distance: 48.7
click at [297, 98] on div "MMAU1446877 Carga #" at bounding box center [341, 95] width 91 height 15
paste input "RFU0026700"
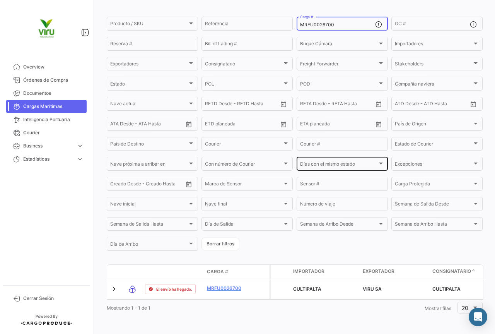
scroll to position [78, 0]
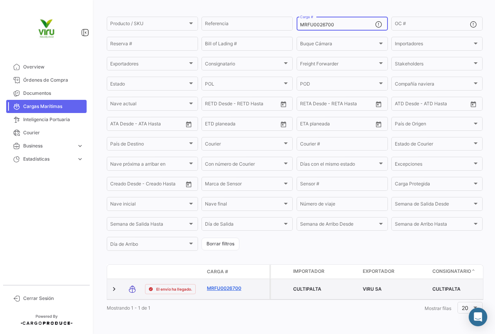
type input "MRFU0026700"
click at [225, 284] on link "MRFU0026700" at bounding box center [227, 287] width 40 height 7
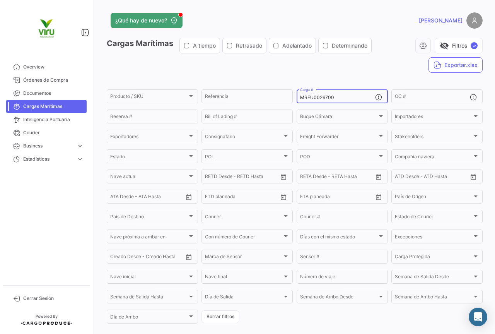
drag, startPoint x: 340, startPoint y: 96, endPoint x: 295, endPoint y: 97, distance: 45.2
click at [296, 97] on div "MRFU0026700 Carga #" at bounding box center [341, 95] width 91 height 15
paste input "MAU1312796"
type input "MMAU1312796"
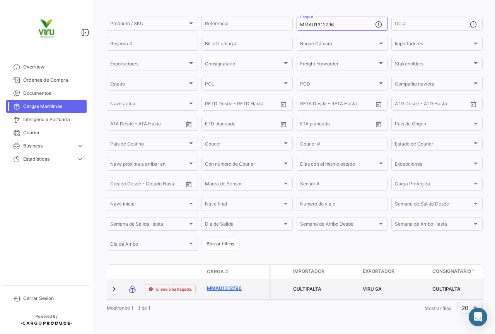
click at [232, 284] on link "MMAU1312796" at bounding box center [227, 287] width 40 height 7
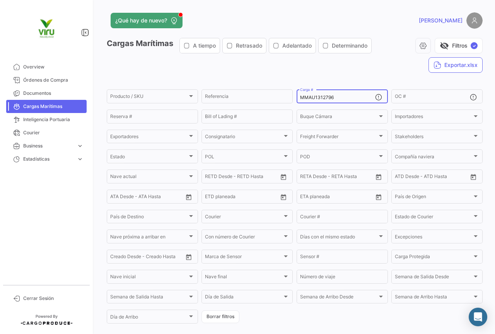
drag, startPoint x: 342, startPoint y: 96, endPoint x: 295, endPoint y: 96, distance: 47.2
click at [296, 96] on div "MMAU1312796 Carga #" at bounding box center [341, 95] width 91 height 15
paste input "CAU6073009"
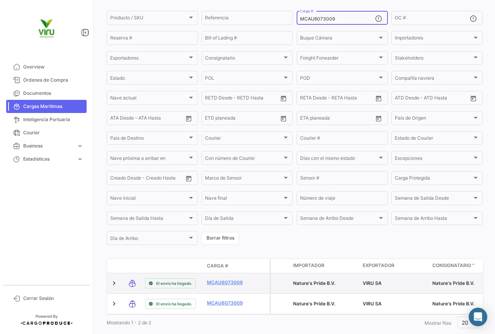
type input "MCAU6073009"
click at [228, 287] on div "MCAU6073009" at bounding box center [227, 283] width 40 height 9
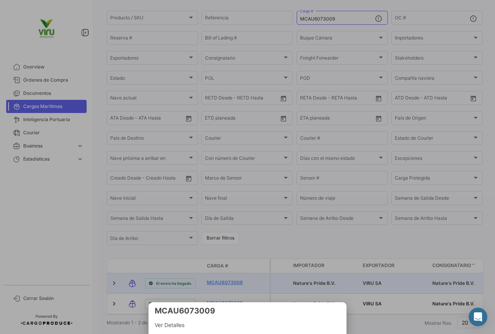
click at [223, 283] on div at bounding box center [247, 167] width 495 height 334
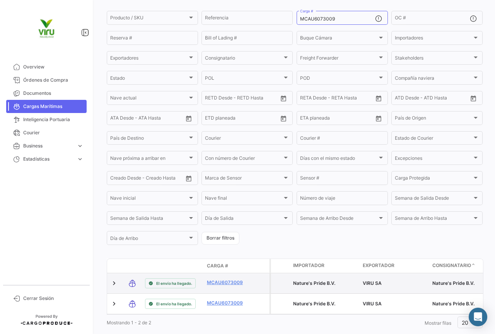
click at [223, 283] on link "MCAU6073009" at bounding box center [227, 282] width 40 height 7
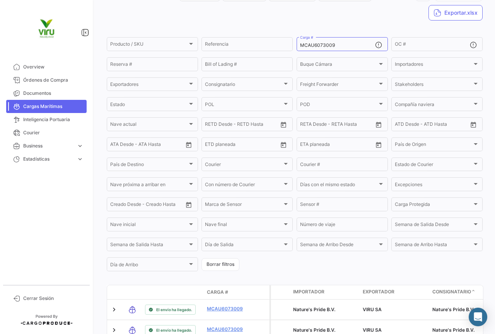
scroll to position [99, 0]
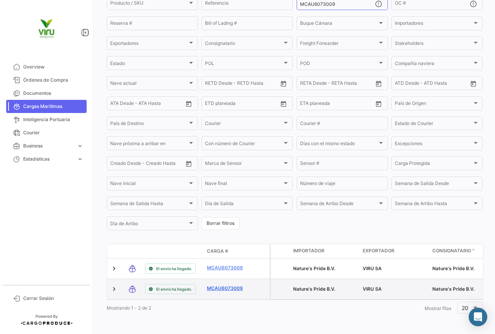
click at [224, 284] on link "MCAU6073009" at bounding box center [227, 287] width 40 height 7
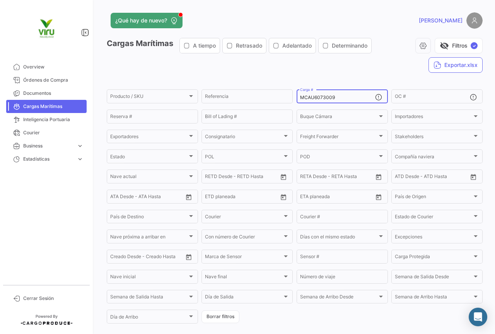
drag, startPoint x: 340, startPoint y: 99, endPoint x: 293, endPoint y: 99, distance: 46.8
click at [293, 99] on form "Producto / SKU Producto / SKU Referencia MCAU6073009 Carga # OC # Reserva # Bil…" at bounding box center [295, 206] width 376 height 236
paste input "MAU1312796"
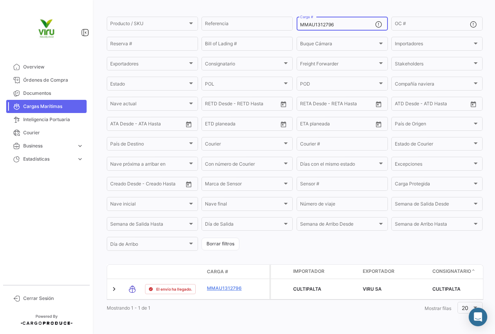
drag, startPoint x: 334, startPoint y: 19, endPoint x: 297, endPoint y: 18, distance: 37.1
click at [297, 18] on div "MMAU1312796 Carga #" at bounding box center [341, 22] width 91 height 15
paste input "RFU0030675"
type input "MRFU0030675"
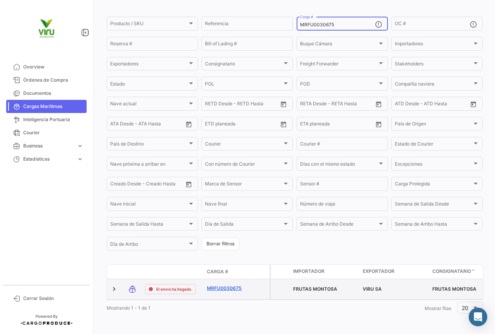
click at [235, 284] on link "MRFU0030675" at bounding box center [227, 287] width 40 height 7
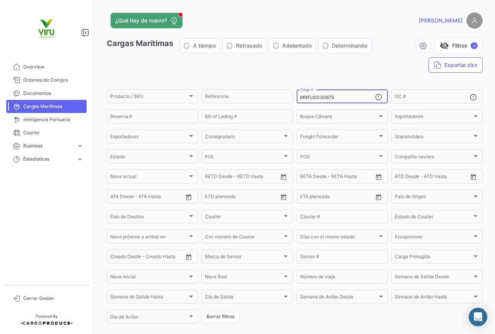
drag, startPoint x: 349, startPoint y: 97, endPoint x: 295, endPoint y: 96, distance: 54.1
click at [296, 96] on div "MRFU0030675 Carga #" at bounding box center [341, 95] width 91 height 15
paste input "MAU1331672"
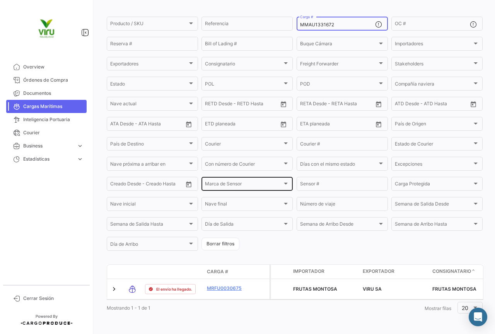
scroll to position [78, 0]
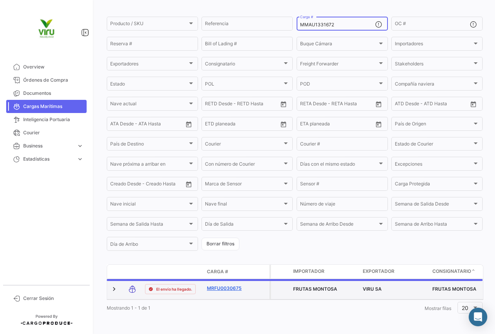
type input "MMAU1331672"
click at [223, 284] on link "MRFU0030675" at bounding box center [227, 287] width 40 height 7
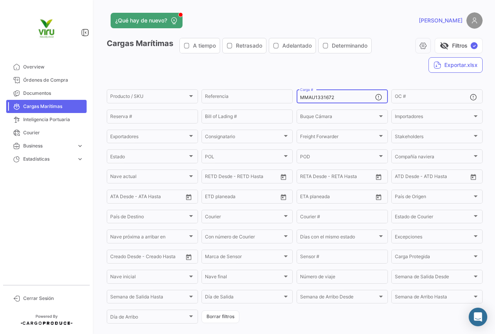
drag, startPoint x: 344, startPoint y: 97, endPoint x: 296, endPoint y: 99, distance: 48.7
click at [296, 99] on div "MMAU1331672 Carga #" at bounding box center [341, 95] width 91 height 15
paste input "CAU60143"
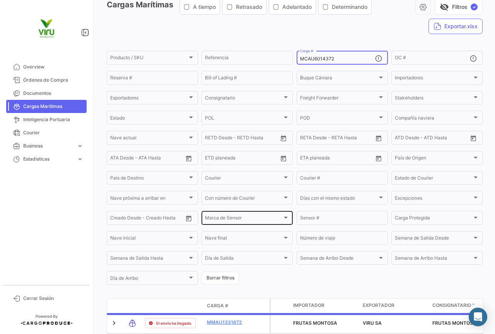
scroll to position [77, 0]
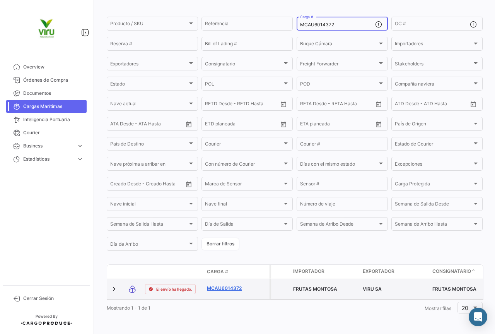
type input "MCAU6014372"
click at [224, 285] on link "MCAU6014372" at bounding box center [227, 287] width 40 height 7
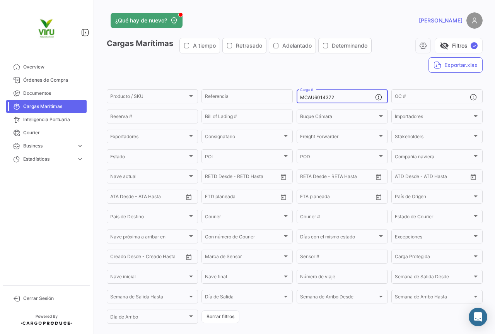
drag, startPoint x: 346, startPoint y: 95, endPoint x: 292, endPoint y: 97, distance: 54.2
click at [292, 97] on form "Producto / SKU Producto / SKU Referencia MCAU6014372 Carga # OC # Reserva # Bil…" at bounding box center [295, 206] width 376 height 236
paste input "50127"
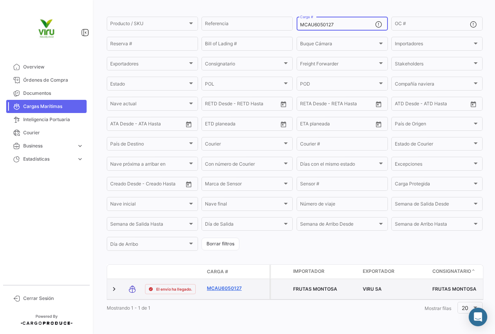
type input "MCAU6050127"
click at [217, 285] on link "MCAU6050127" at bounding box center [227, 287] width 40 height 7
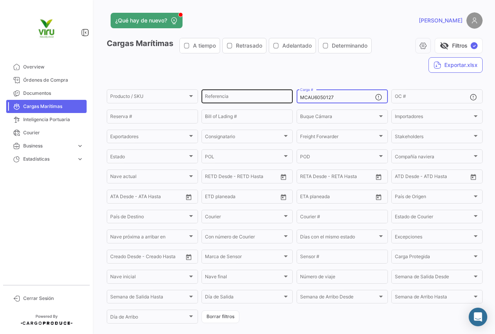
drag, startPoint x: 341, startPoint y: 95, endPoint x: 285, endPoint y: 99, distance: 55.4
click at [0, 0] on div "Producto / SKU Producto / SKU Referencia MCAU6050127 Carga # OC # Reserva # Bil…" at bounding box center [0, 0] width 0 height 0
paste input "NO Sin Informe"
drag, startPoint x: 360, startPoint y: 99, endPoint x: 272, endPoint y: 95, distance: 87.8
click at [0, 0] on div "Producto / SKU Producto / SKU Referencia NO Sin Informe Carga # OC # Reserva # …" at bounding box center [0, 0] width 0 height 0
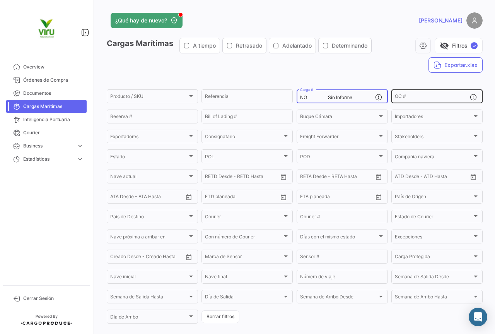
paste input "MEDU9731797"
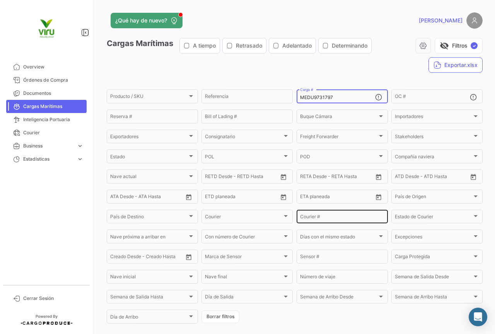
scroll to position [52, 0]
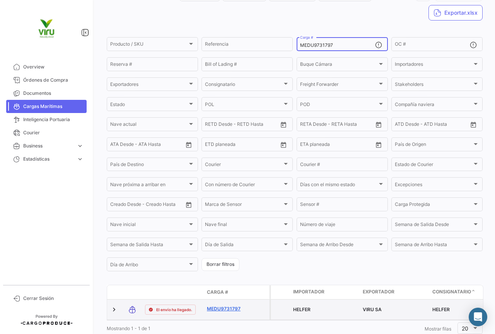
type input "MEDU9731797"
click at [227, 308] on link "MEDU9731797" at bounding box center [227, 308] width 40 height 7
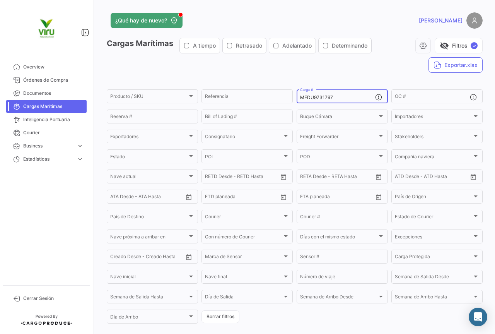
drag, startPoint x: 339, startPoint y: 98, endPoint x: 294, endPoint y: 97, distance: 44.5
click at [296, 97] on div "MEDU9731797 Carga #" at bounding box center [341, 95] width 91 height 15
paste input "MAU1303496"
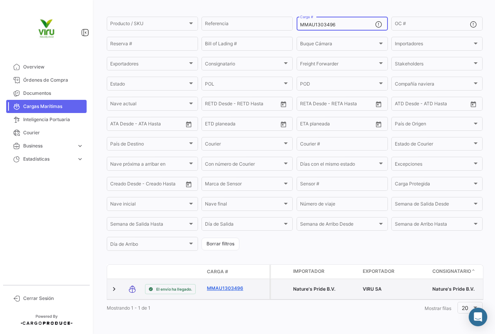
type input "MMAU1303496"
click at [232, 284] on link "MMAU1303496" at bounding box center [227, 287] width 40 height 7
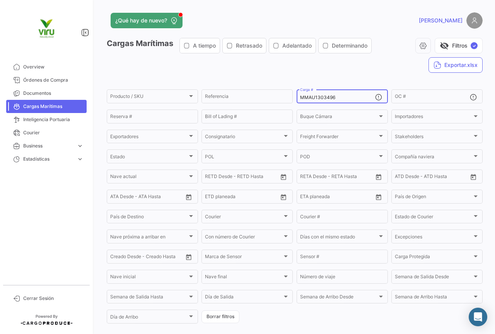
drag, startPoint x: 344, startPoint y: 96, endPoint x: 294, endPoint y: 97, distance: 49.9
click at [294, 97] on form "Producto / SKU Producto / SKU Referencia MMAU1303496 Carga # OC # Reserva # Bil…" at bounding box center [295, 206] width 376 height 236
paste input "99292"
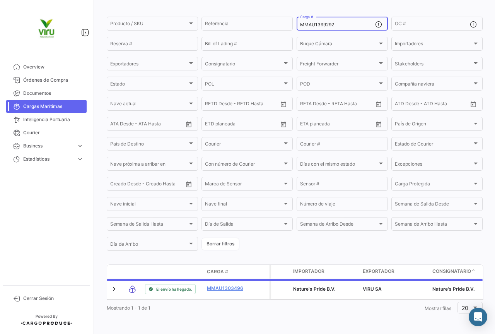
scroll to position [78, 0]
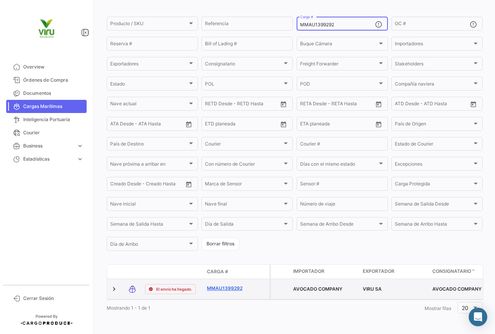
type input "MMAU1399292"
click at [226, 284] on link "MMAU1399292" at bounding box center [227, 287] width 40 height 7
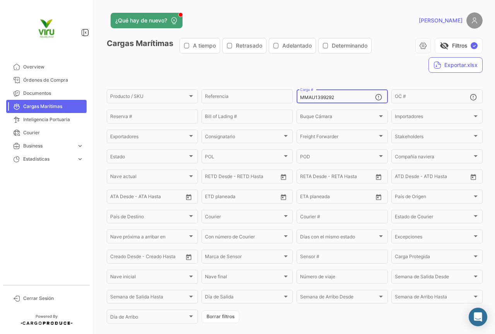
drag, startPoint x: 348, startPoint y: 97, endPoint x: 293, endPoint y: 98, distance: 55.7
click at [293, 98] on form "Producto / SKU Producto / SKU Referencia MMAU1399292 Carga # OC # Reserva # Bil…" at bounding box center [295, 206] width 376 height 236
paste input "CGMU6992138"
type input "CGMU6992138"
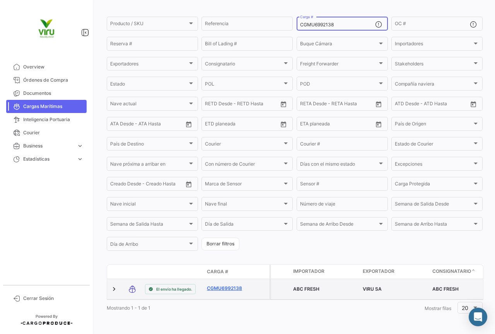
click at [234, 284] on link "CGMU6992138" at bounding box center [227, 287] width 40 height 7
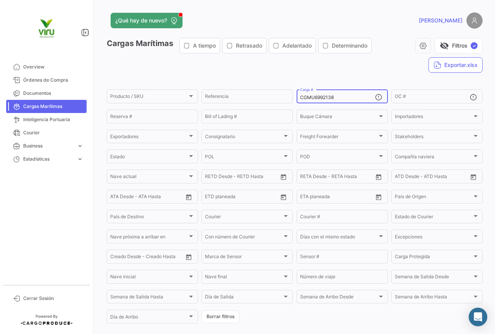
drag, startPoint x: 338, startPoint y: 98, endPoint x: 295, endPoint y: 99, distance: 42.5
click at [296, 99] on div "CGMU6992138 Carga #" at bounding box center [341, 95] width 91 height 15
paste input "TLLU1078606"
type input "TLLU1078606"
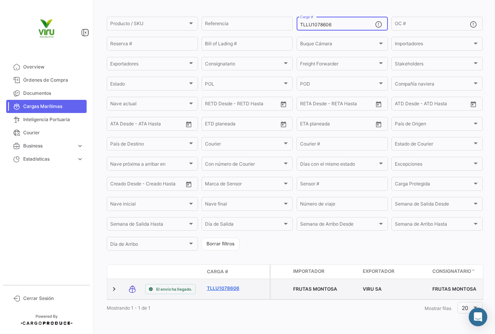
click at [222, 284] on link "TLLU1078606" at bounding box center [227, 287] width 40 height 7
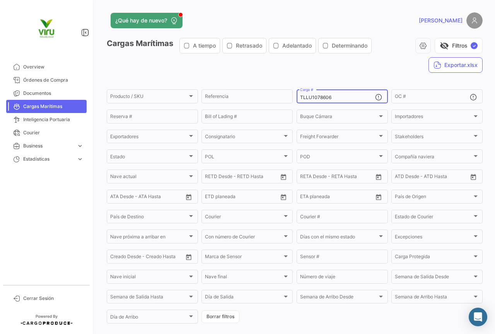
drag, startPoint x: 337, startPoint y: 99, endPoint x: 295, endPoint y: 99, distance: 42.9
click at [296, 99] on div "TLLU1078606 Carga #" at bounding box center [341, 95] width 91 height 15
paste input "9161"
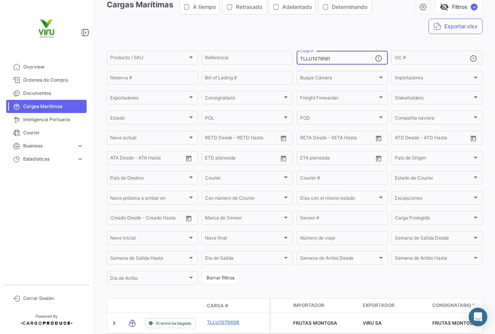
scroll to position [77, 0]
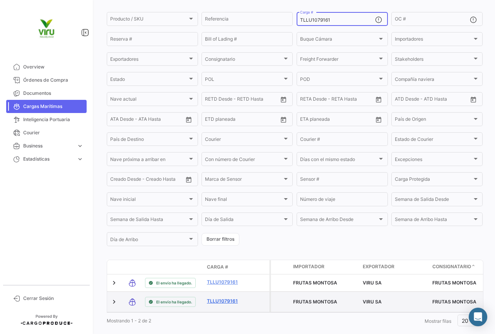
type input "TLLU1079161"
click at [218, 304] on link "TLLU1079161" at bounding box center [227, 300] width 40 height 7
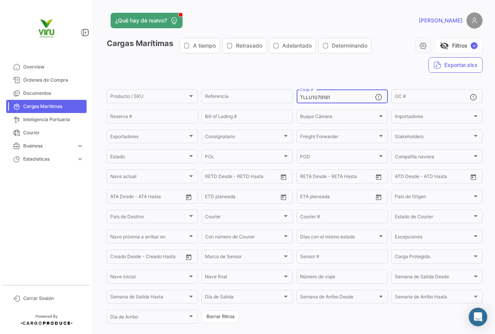
drag, startPoint x: 335, startPoint y: 98, endPoint x: 293, endPoint y: 103, distance: 41.7
click at [293, 103] on form "Producto / SKU Producto / SKU Referencia TLLU1079161 Carga # OC # Reserva # Bil…" at bounding box center [295, 206] width 376 height 236
paste input "CGMU7034411"
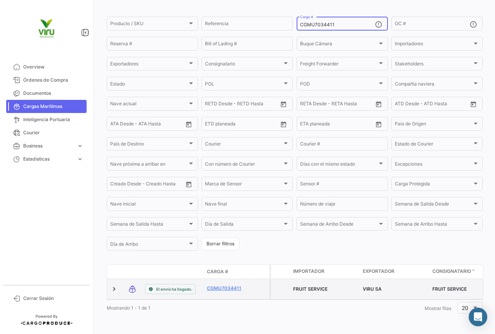
type input "CGMU7034411"
click at [227, 287] on div "CGMU7034411" at bounding box center [227, 288] width 40 height 9
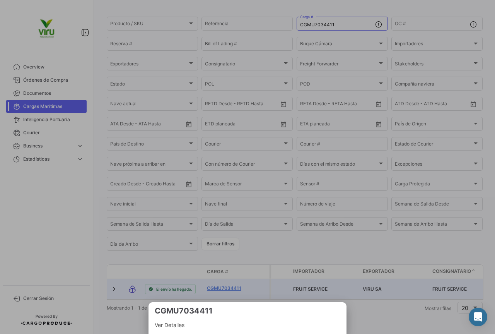
click at [216, 283] on div at bounding box center [247, 167] width 495 height 334
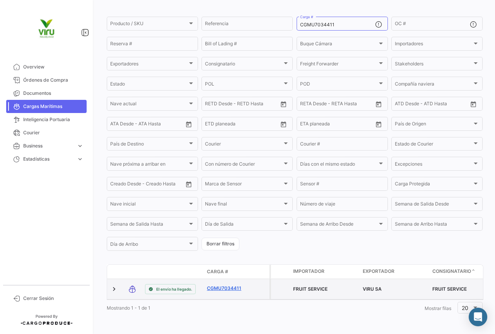
click at [219, 284] on link "CGMU7034411" at bounding box center [227, 287] width 40 height 7
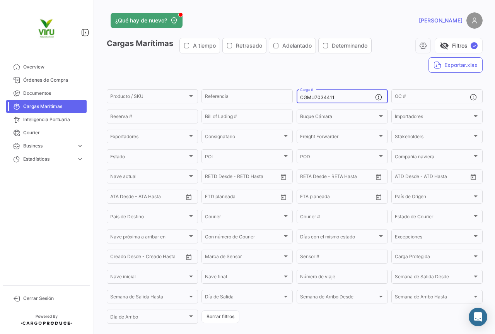
drag, startPoint x: 347, startPoint y: 97, endPoint x: 295, endPoint y: 100, distance: 51.8
click at [296, 100] on div "CGMU7034411 Carga #" at bounding box center [341, 95] width 91 height 15
paste input "6975887"
type input "CGMU6975887"
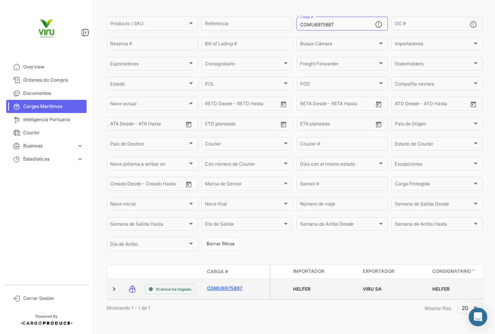
click at [239, 284] on link "CGMU6975887" at bounding box center [227, 287] width 40 height 7
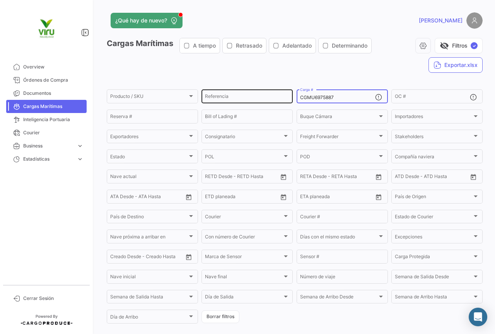
drag, startPoint x: 347, startPoint y: 98, endPoint x: 283, endPoint y: 100, distance: 63.4
click at [0, 0] on div "Producto / SKU Producto / SKU Referencia CGMU6975887 Carga # OC # Reserva # Bil…" at bounding box center [0, 0] width 0 height 0
paste input "MMAU1339380"
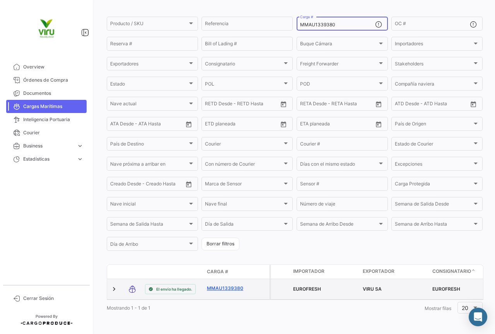
type input "MMAU1339380"
click at [230, 284] on link "MMAU1339380" at bounding box center [227, 287] width 40 height 7
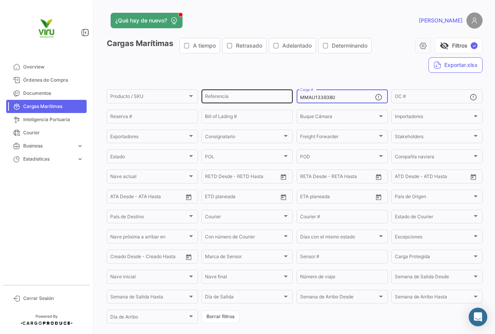
drag, startPoint x: 342, startPoint y: 97, endPoint x: 291, endPoint y: 97, distance: 51.8
click at [0, 0] on div "Producto / SKU Producto / SKU Referencia MMAU1339380 Carga # OC # Reserva # Bil…" at bounding box center [0, 0] width 0 height 0
paste input "55"
type input "MMAU1335580"
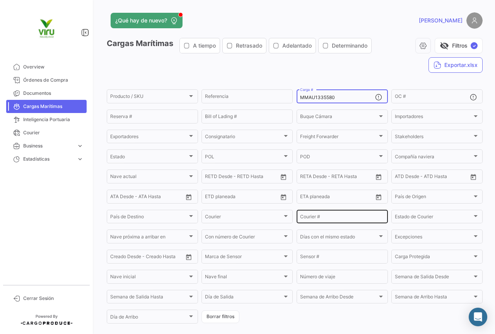
scroll to position [78, 0]
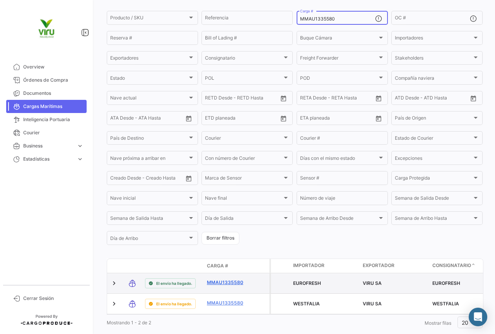
click at [227, 283] on link "MMAU1335580" at bounding box center [227, 282] width 40 height 7
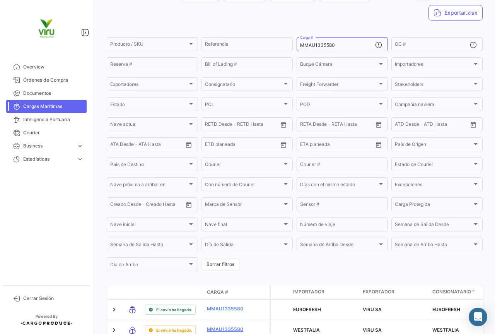
scroll to position [91, 0]
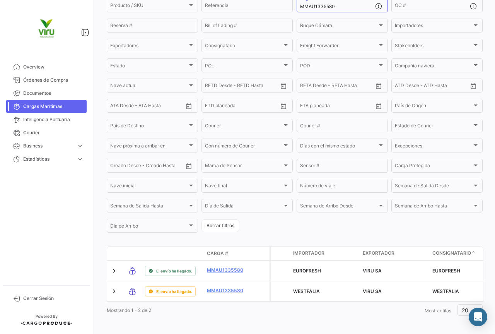
click at [226, 288] on link "MMAU1335580" at bounding box center [227, 290] width 40 height 7
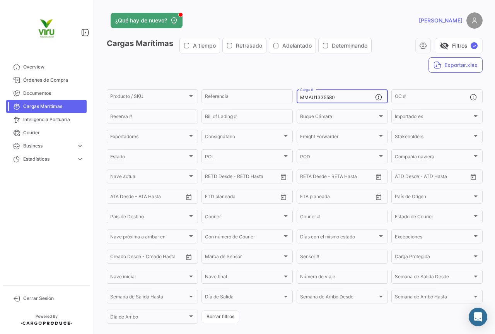
drag, startPoint x: 347, startPoint y: 99, endPoint x: 293, endPoint y: 98, distance: 54.1
click at [293, 98] on form "Producto / SKU Producto / SKU Referencia MMAU1335580 Carga # OC # Reserva # Bil…" at bounding box center [295, 206] width 376 height 236
paste input "SZLU9245218"
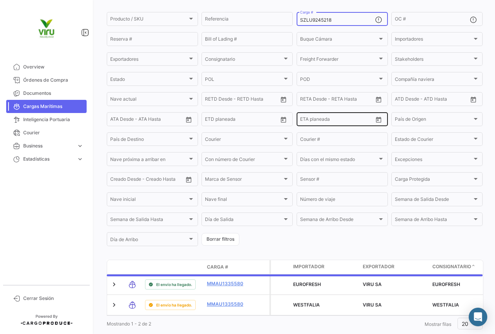
scroll to position [72, 0]
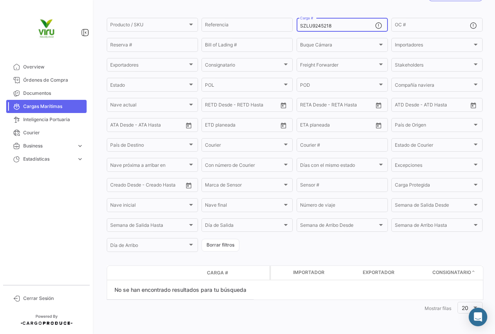
drag, startPoint x: 334, startPoint y: 26, endPoint x: 295, endPoint y: 26, distance: 39.4
click at [296, 26] on div "SZLU9245218 Carga #" at bounding box center [341, 24] width 91 height 15
paste input "MMAU1388220"
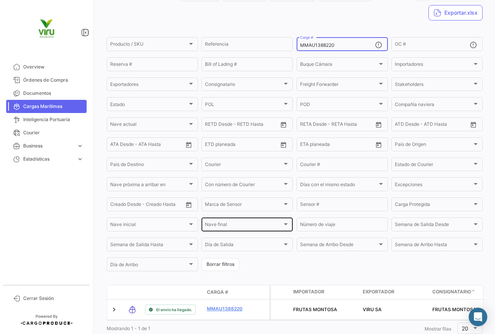
scroll to position [77, 0]
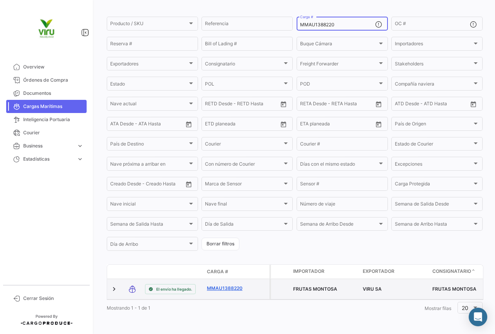
type input "MMAU1388220"
click at [232, 284] on link "MMAU1388220" at bounding box center [227, 287] width 40 height 7
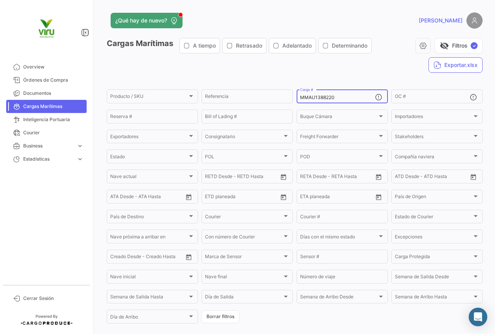
drag, startPoint x: 337, startPoint y: 99, endPoint x: 296, endPoint y: 99, distance: 40.6
click at [296, 99] on div "MMAU1388220 Carga #" at bounding box center [341, 95] width 91 height 15
paste input "45336"
type input "MMAU1345336"
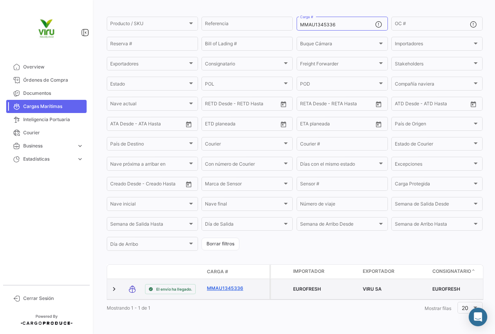
click at [233, 284] on link "MMAU1345336" at bounding box center [227, 287] width 40 height 7
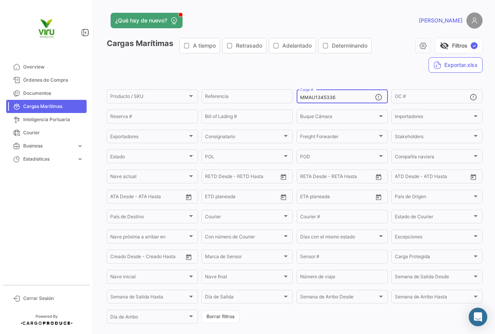
click at [349, 94] on div "MMAU1345336 Carga #" at bounding box center [337, 95] width 75 height 15
drag, startPoint x: 346, startPoint y: 96, endPoint x: 296, endPoint y: 95, distance: 50.6
click at [296, 95] on div "MMAU1345336 Carga #" at bounding box center [341, 95] width 91 height 15
paste input "299919"
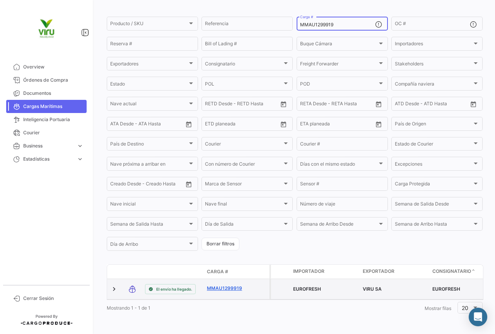
type input "MMAU1299919"
click at [224, 284] on link "MMAU1299919" at bounding box center [227, 287] width 40 height 7
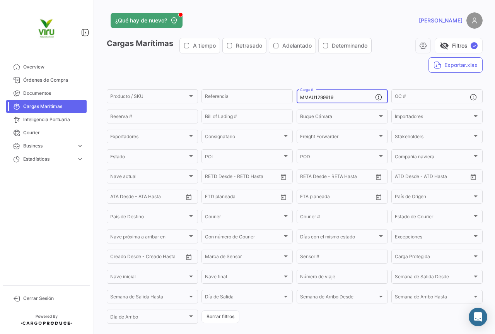
drag, startPoint x: 339, startPoint y: 98, endPoint x: 294, endPoint y: 98, distance: 44.5
click at [296, 98] on div "MMAU1299919 Carga #" at bounding box center [341, 95] width 91 height 15
paste input "SZLU9245218"
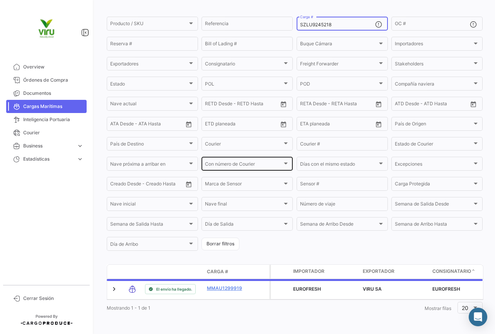
scroll to position [72, 0]
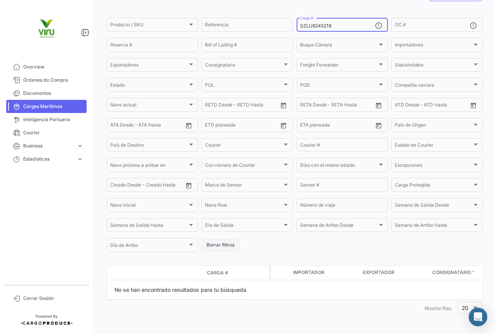
type input "SZLU9245218"
click at [221, 247] on button "Borrar filtros" at bounding box center [220, 244] width 38 height 13
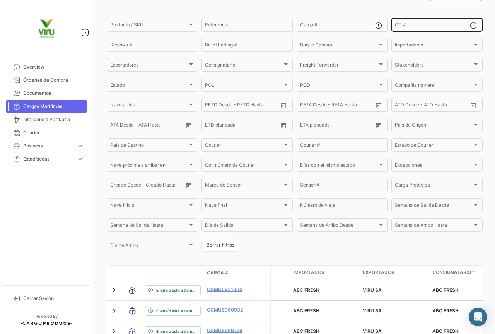
click at [408, 28] on input "OC #" at bounding box center [432, 25] width 75 height 5
paste input "20075817"
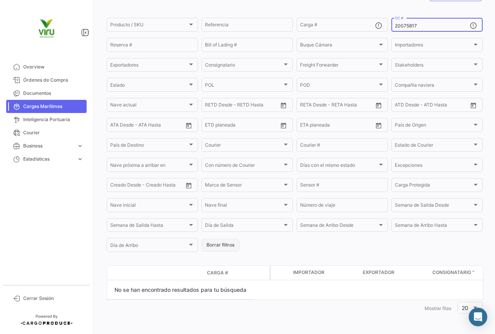
type input "20075817"
click at [220, 241] on button "Borrar filtros" at bounding box center [220, 244] width 38 height 13
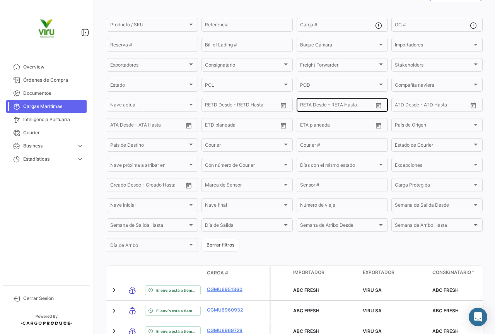
scroll to position [0, 0]
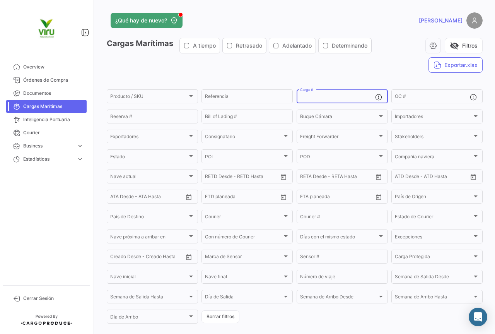
click at [322, 97] on input "Carga #" at bounding box center [337, 97] width 75 height 5
paste input "MMAU1336843"
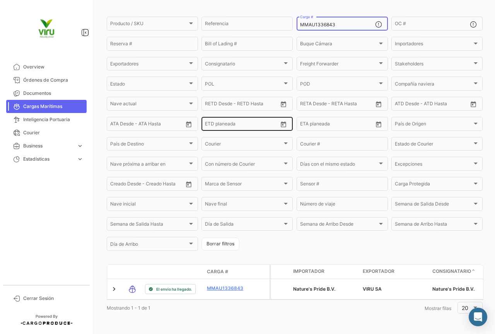
scroll to position [78, 0]
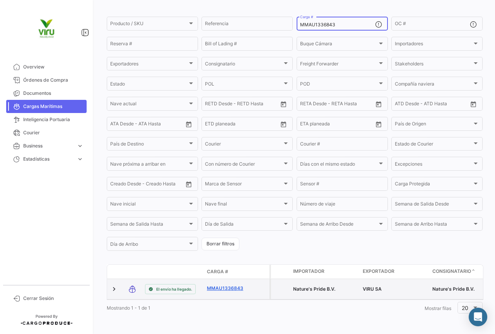
type input "MMAU1336843"
click at [221, 284] on link "MMAU1336843" at bounding box center [227, 287] width 40 height 7
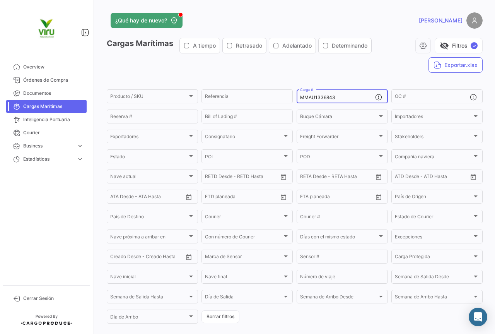
drag, startPoint x: 336, startPoint y: 97, endPoint x: 298, endPoint y: 97, distance: 37.9
click at [300, 97] on input "MMAU1336843" at bounding box center [337, 97] width 75 height 5
paste input "CAU5008185"
type input "MCAU5008185"
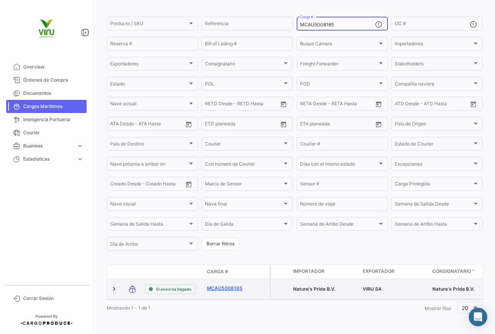
click at [232, 284] on link "MCAU5008185" at bounding box center [227, 287] width 40 height 7
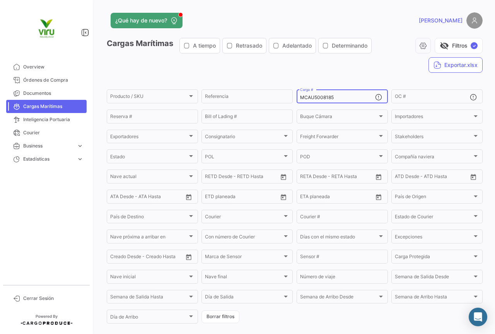
drag, startPoint x: 350, startPoint y: 96, endPoint x: 291, endPoint y: 96, distance: 59.1
click at [291, 96] on form "Producto / SKU Producto / SKU Referencia MCAU5008185 Carga # OC # Reserva # Bil…" at bounding box center [295, 206] width 376 height 236
paste input "MAU1331610"
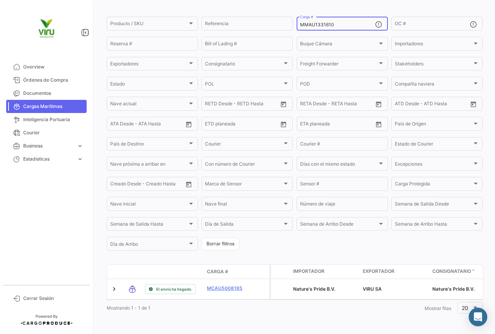
scroll to position [78, 0]
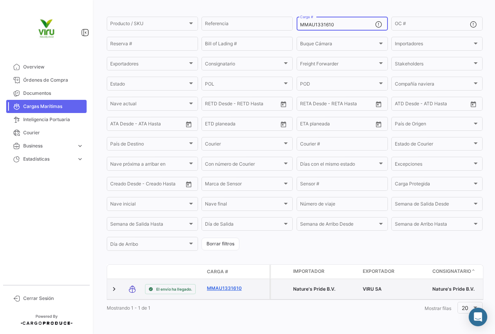
type input "MMAU1331610"
click at [240, 284] on link "MMAU1331610" at bounding box center [227, 287] width 40 height 7
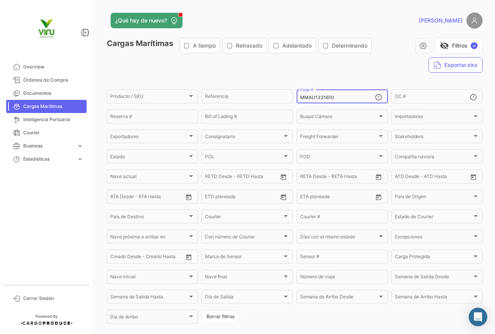
drag, startPoint x: 336, startPoint y: 97, endPoint x: 297, endPoint y: 97, distance: 39.4
click at [297, 97] on div "MMAU1331610 Carga #" at bounding box center [341, 95] width 91 height 15
paste input "RFU0019824"
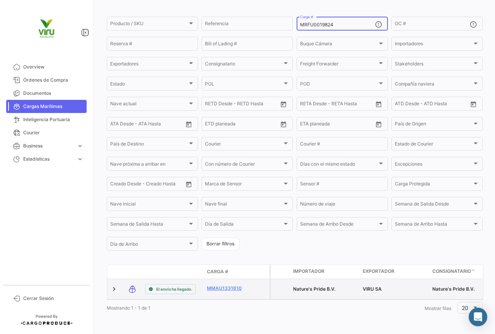
scroll to position [78, 0]
type input "MRFU0019824"
click at [217, 284] on link "MRFU0019824" at bounding box center [227, 287] width 40 height 7
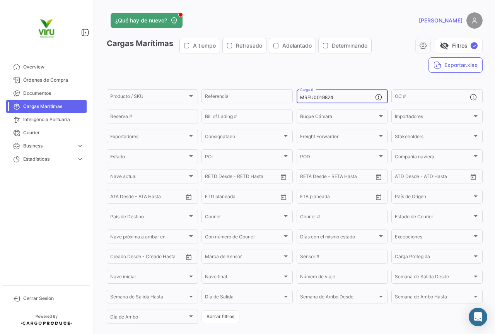
drag, startPoint x: 349, startPoint y: 96, endPoint x: 297, endPoint y: 96, distance: 51.4
click at [297, 96] on div "MRFU0019824 Carga #" at bounding box center [341, 95] width 91 height 15
paste input "TLLU1050110"
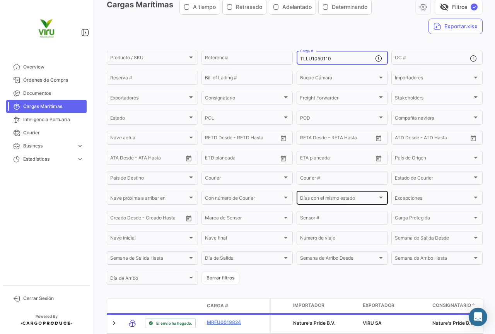
scroll to position [78, 0]
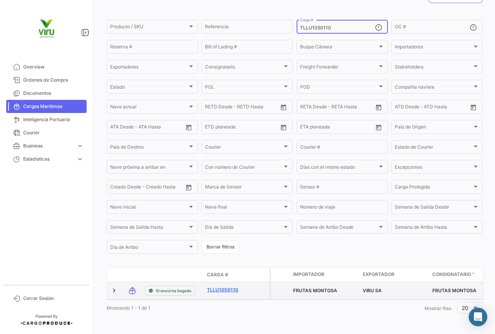
type input "TLLU1050110"
click at [234, 286] on link "TLLU1050110" at bounding box center [227, 289] width 40 height 7
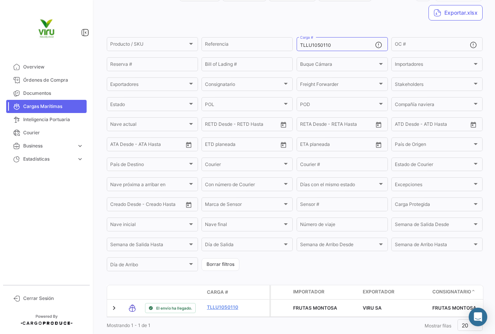
scroll to position [78, 0]
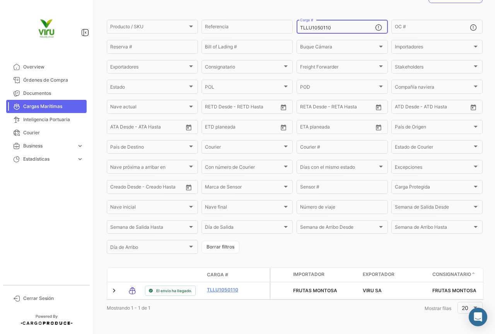
drag, startPoint x: 342, startPoint y: 17, endPoint x: 296, endPoint y: 17, distance: 46.4
click at [296, 19] on div "TLLU1050110 Carga #" at bounding box center [341, 26] width 91 height 15
paste input "CGMU697093"
type input "CGMU6970930"
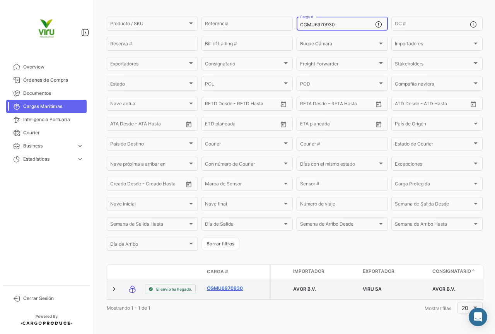
click at [227, 284] on link "CGMU6970930" at bounding box center [227, 287] width 40 height 7
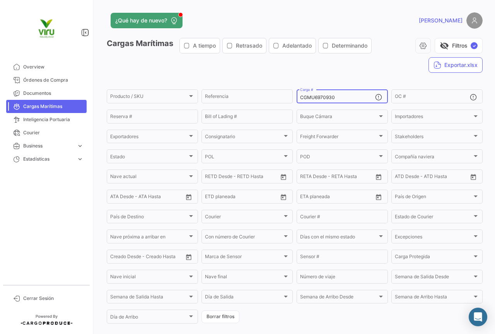
drag, startPoint x: 341, startPoint y: 100, endPoint x: 297, endPoint y: 98, distance: 44.1
click at [297, 98] on div "CGMU6970930 Carga #" at bounding box center [341, 95] width 91 height 15
paste input "MMAU1392512"
type input "MMAU1392512"
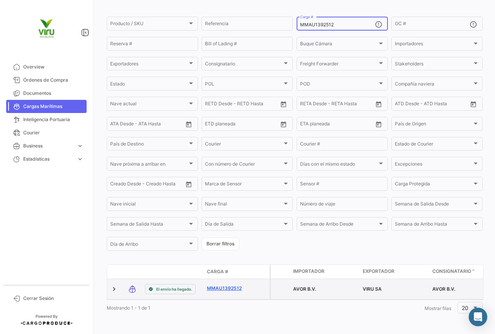
click at [232, 284] on link "MMAU1392512" at bounding box center [227, 287] width 40 height 7
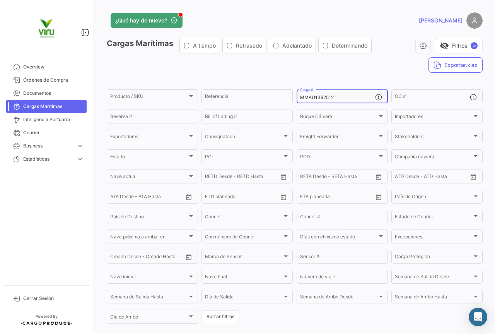
drag, startPoint x: 343, startPoint y: 95, endPoint x: 299, endPoint y: 92, distance: 44.2
click at [300, 92] on div "MMAU1392512 Carga #" at bounding box center [337, 95] width 75 height 15
paste input "431774"
type input "MMAU1431774"
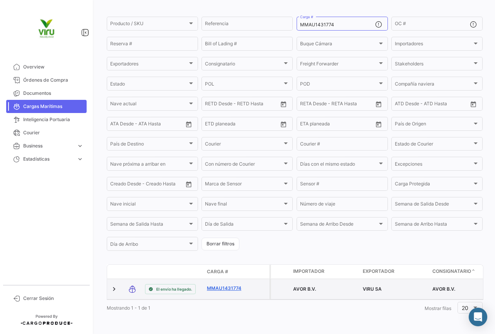
click at [230, 284] on link "MMAU1431774" at bounding box center [227, 287] width 40 height 7
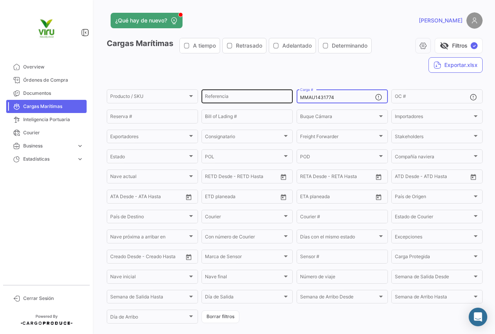
drag, startPoint x: 349, startPoint y: 98, endPoint x: 286, endPoint y: 99, distance: 63.8
click at [0, 0] on div "Producto / SKU Producto / SKU Referencia MMAU1431774 Carga # OC # Reserva # Bil…" at bounding box center [0, 0] width 0 height 0
paste input "03793"
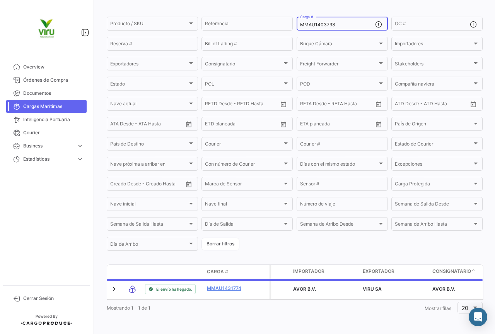
scroll to position [78, 0]
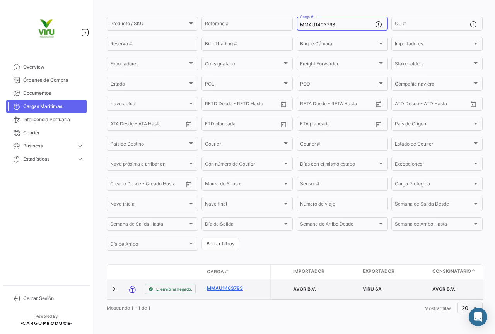
type input "MMAU1403793"
click at [235, 284] on link "MMAU1403793" at bounding box center [227, 287] width 40 height 7
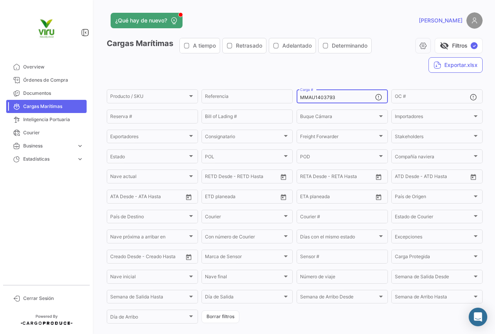
drag, startPoint x: 344, startPoint y: 99, endPoint x: 296, endPoint y: 99, distance: 48.3
click at [296, 99] on div "MMAU1403793 Carga #" at bounding box center [341, 95] width 91 height 15
paste input "SZLU9484660"
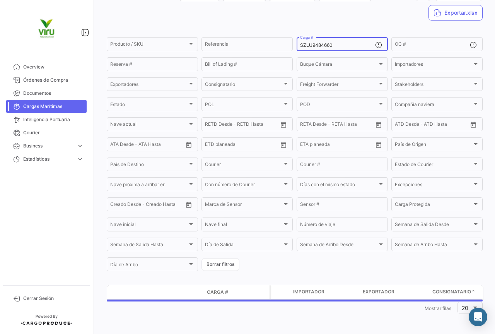
scroll to position [72, 0]
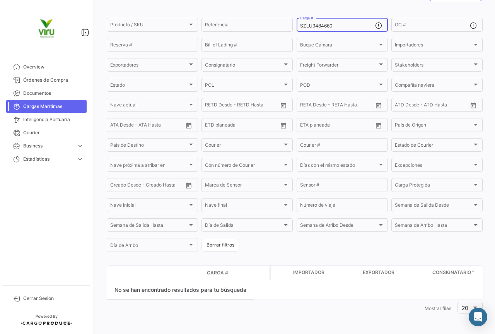
drag, startPoint x: 339, startPoint y: 25, endPoint x: 293, endPoint y: 20, distance: 46.2
click at [293, 20] on form "Producto / SKU Producto / SKU Referencia SZLU9484660 Carga # OC # Reserva # Bil…" at bounding box center [295, 135] width 376 height 236
paste input "MEDU9819337"
drag, startPoint x: 341, startPoint y: 25, endPoint x: 297, endPoint y: 25, distance: 43.7
click at [297, 25] on div "MEDU9819337 Carga #" at bounding box center [341, 24] width 91 height 15
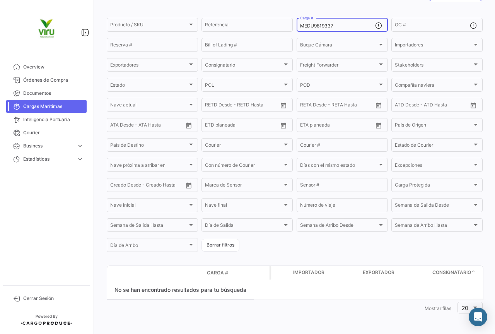
paste input "HLBU9820540"
drag, startPoint x: 342, startPoint y: 27, endPoint x: 295, endPoint y: 22, distance: 48.2
click at [296, 22] on div "HLBU9820540 Carga #" at bounding box center [341, 24] width 91 height 15
paste input "ZMOU8958156"
drag, startPoint x: 337, startPoint y: 25, endPoint x: 295, endPoint y: 27, distance: 42.9
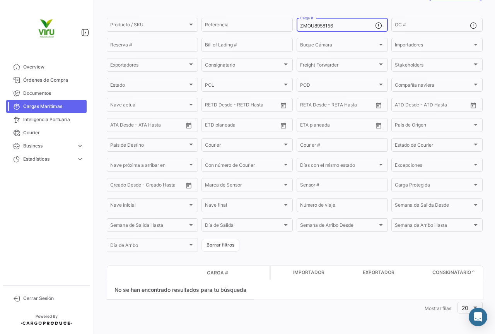
click at [296, 27] on div "ZMOU8958156 Carga #" at bounding box center [341, 24] width 91 height 15
paste input "TLLU1079773"
drag, startPoint x: 342, startPoint y: 23, endPoint x: 320, endPoint y: 25, distance: 21.7
click at [320, 25] on div "TLLU1079773 Carga #" at bounding box center [337, 24] width 75 height 15
drag, startPoint x: 338, startPoint y: 24, endPoint x: 292, endPoint y: 23, distance: 45.6
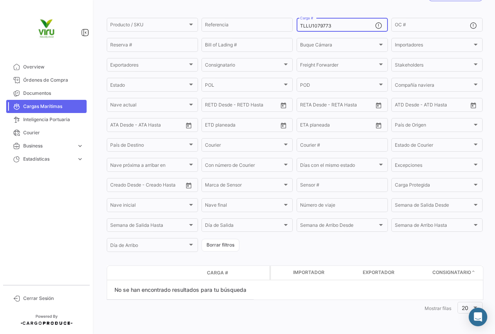
click at [292, 23] on form "Producto / SKU Producto / SKU Referencia TLLU1079773 Carga # OC # Reserva # Bil…" at bounding box center [295, 135] width 376 height 236
paste input "MSDU9729565"
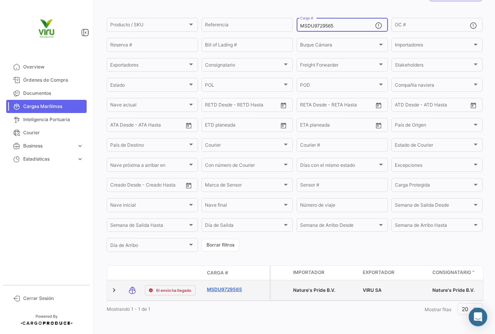
type input "MSDU9729565"
click at [219, 290] on link "MSDU9729565" at bounding box center [227, 289] width 40 height 7
